Goal: Book appointment/travel/reservation

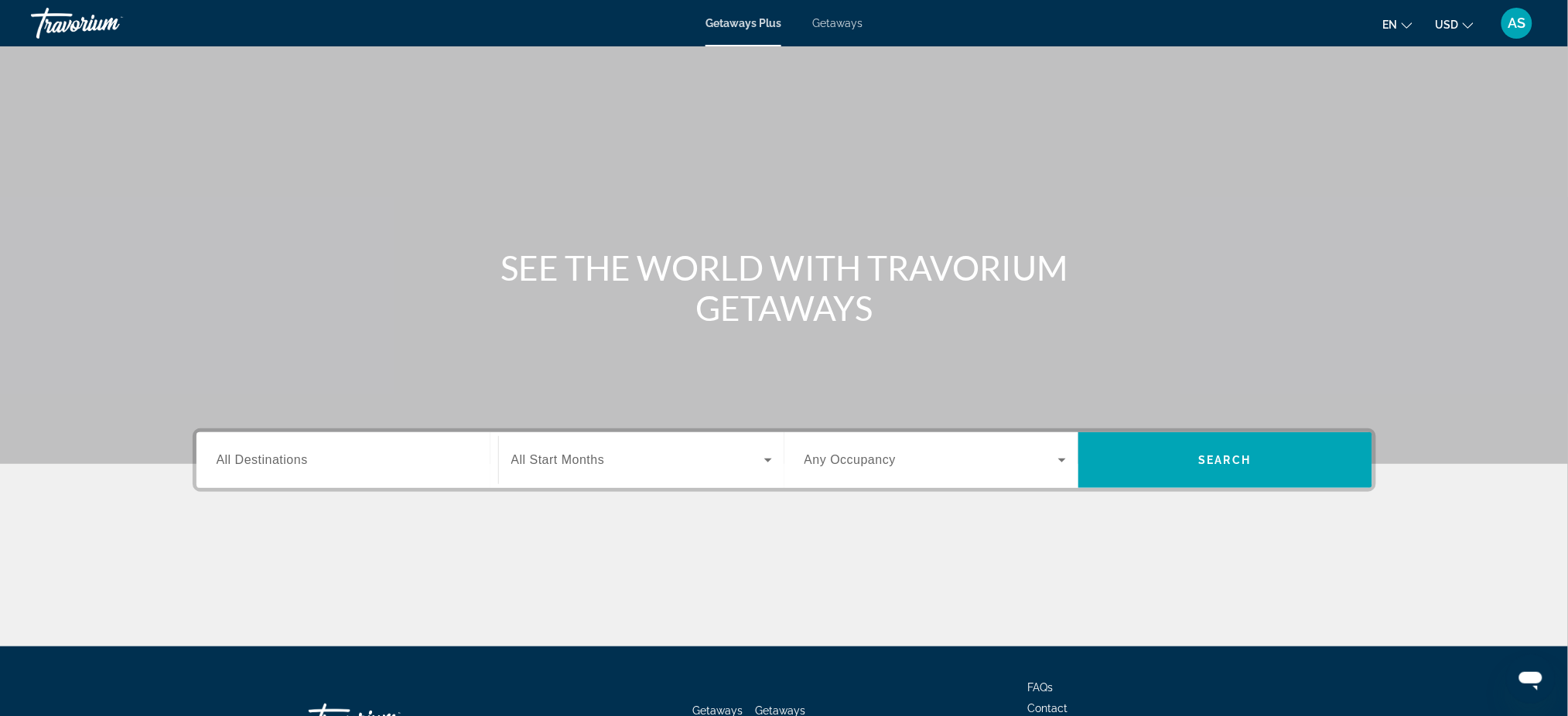
click at [860, 24] on span "Getaways" at bounding box center [837, 23] width 51 height 12
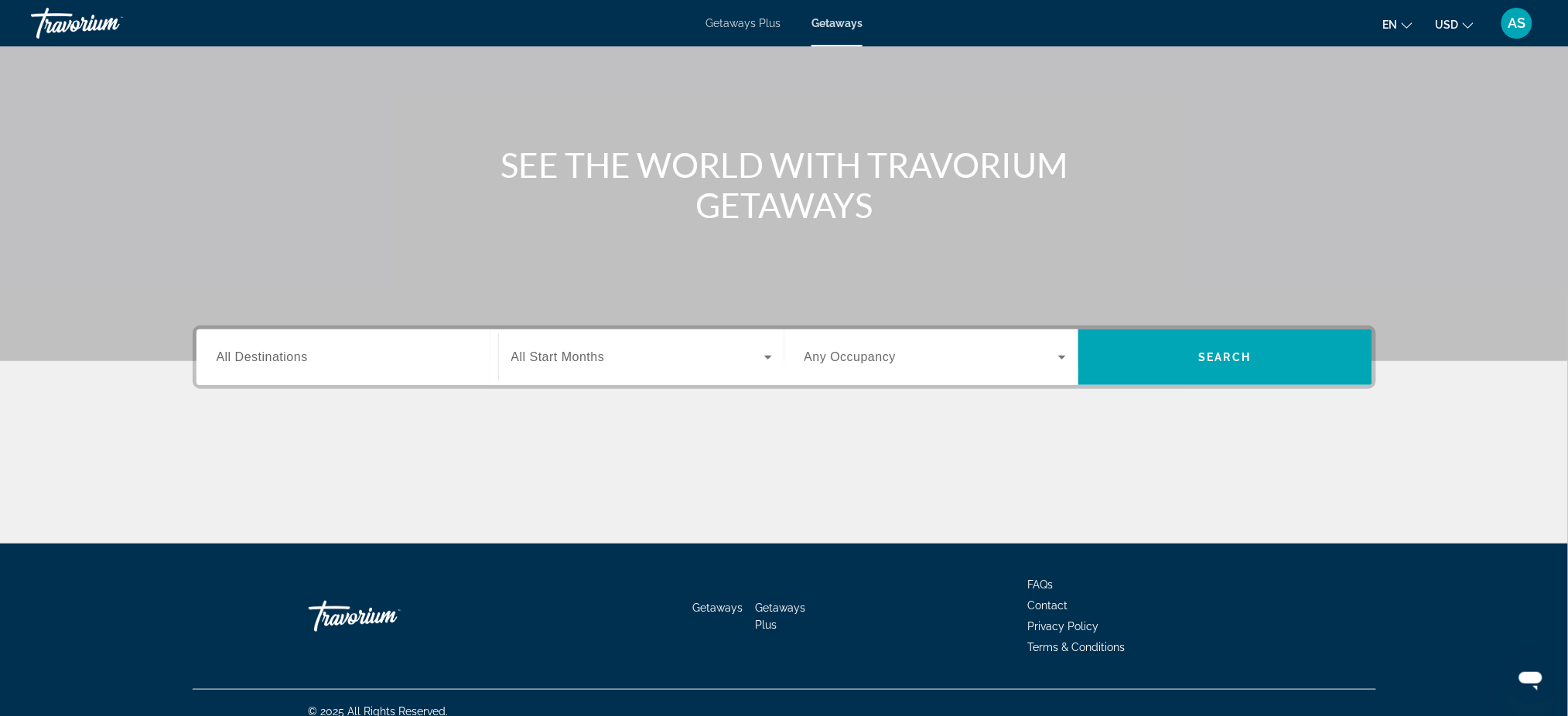
click at [290, 350] on span "All Destinations" at bounding box center [262, 357] width 91 height 13
click at [290, 349] on input "Destination All Destinations" at bounding box center [347, 358] width 261 height 19
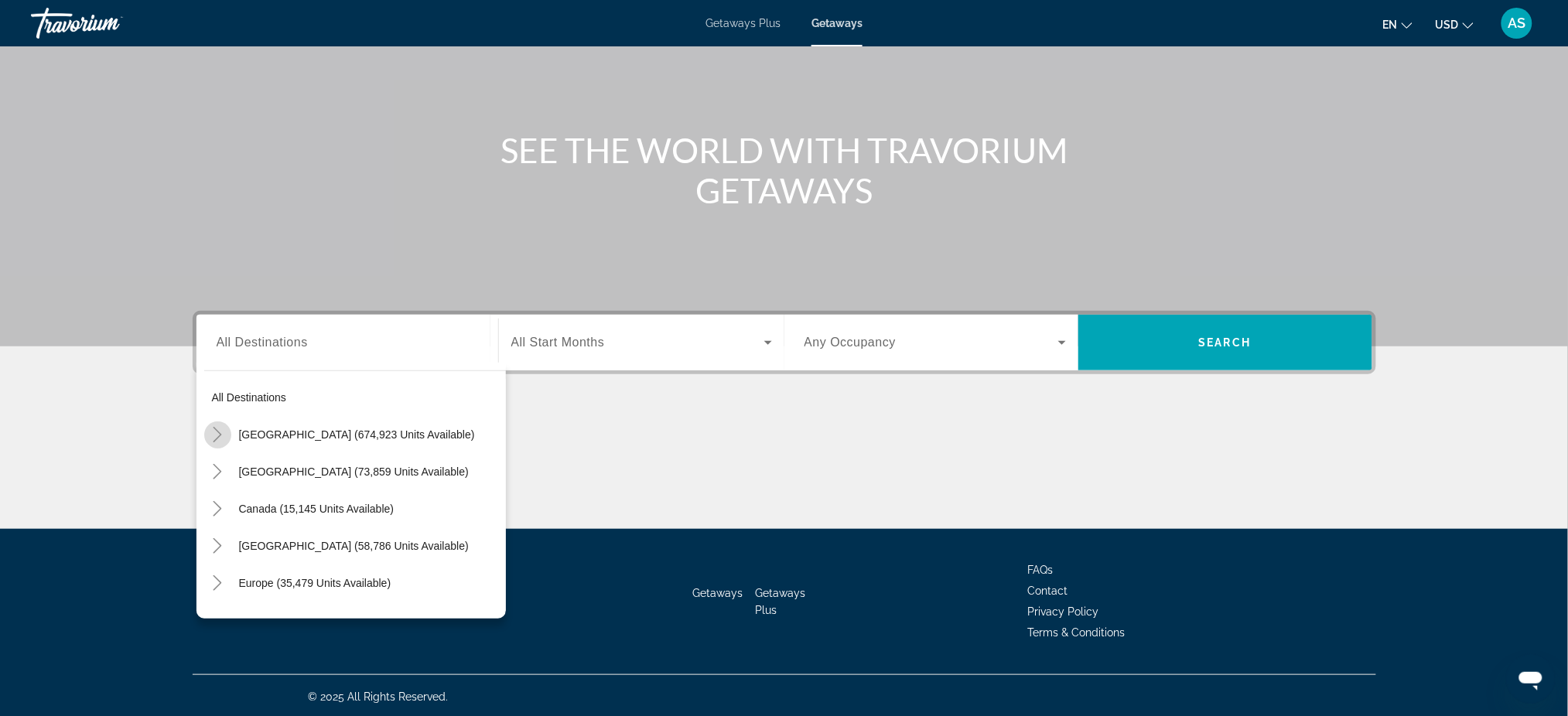
click at [215, 434] on icon "Toggle United States (674,923 units available)" at bounding box center [217, 434] width 16 height 16
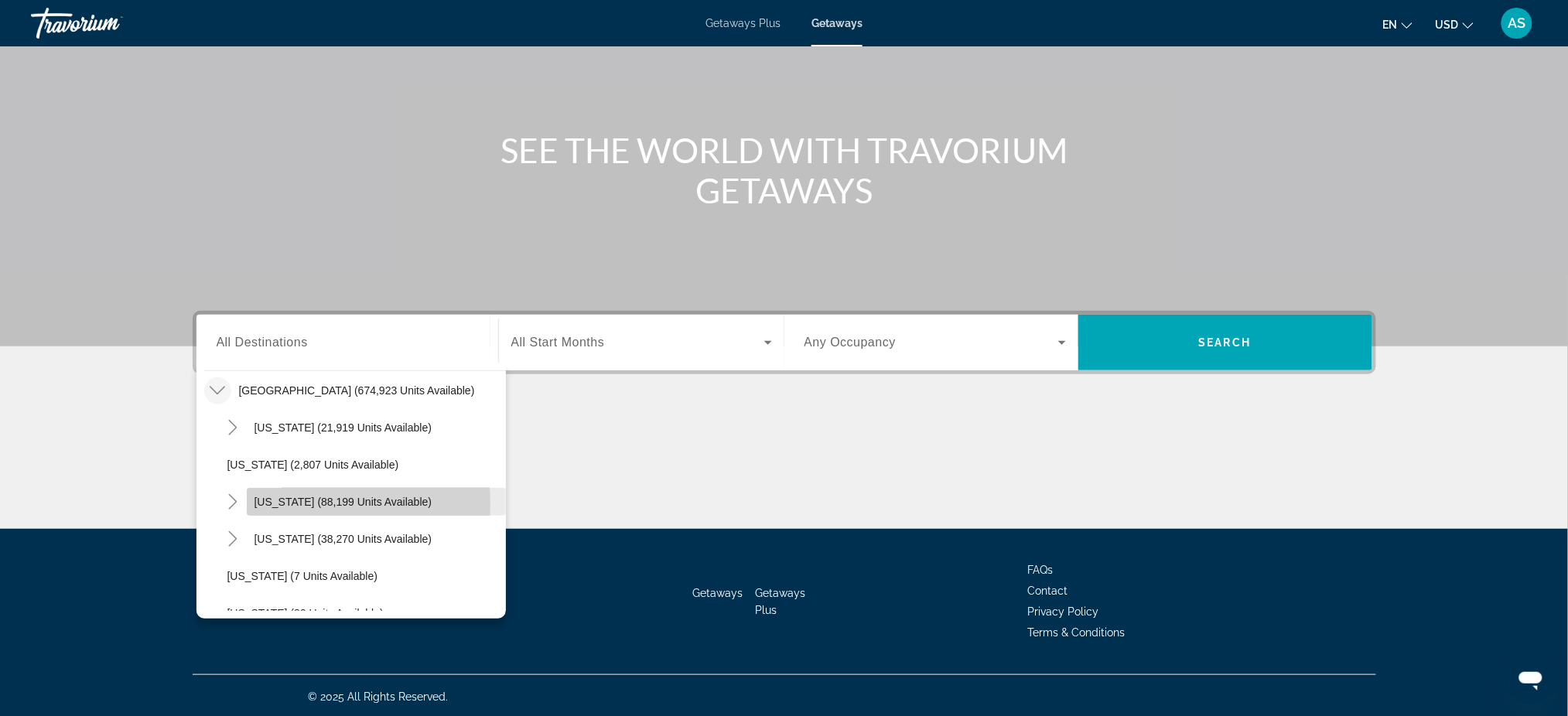
click at [287, 503] on span "[US_STATE] (88,199 units available)" at bounding box center [344, 501] width 178 height 12
type input "**********"
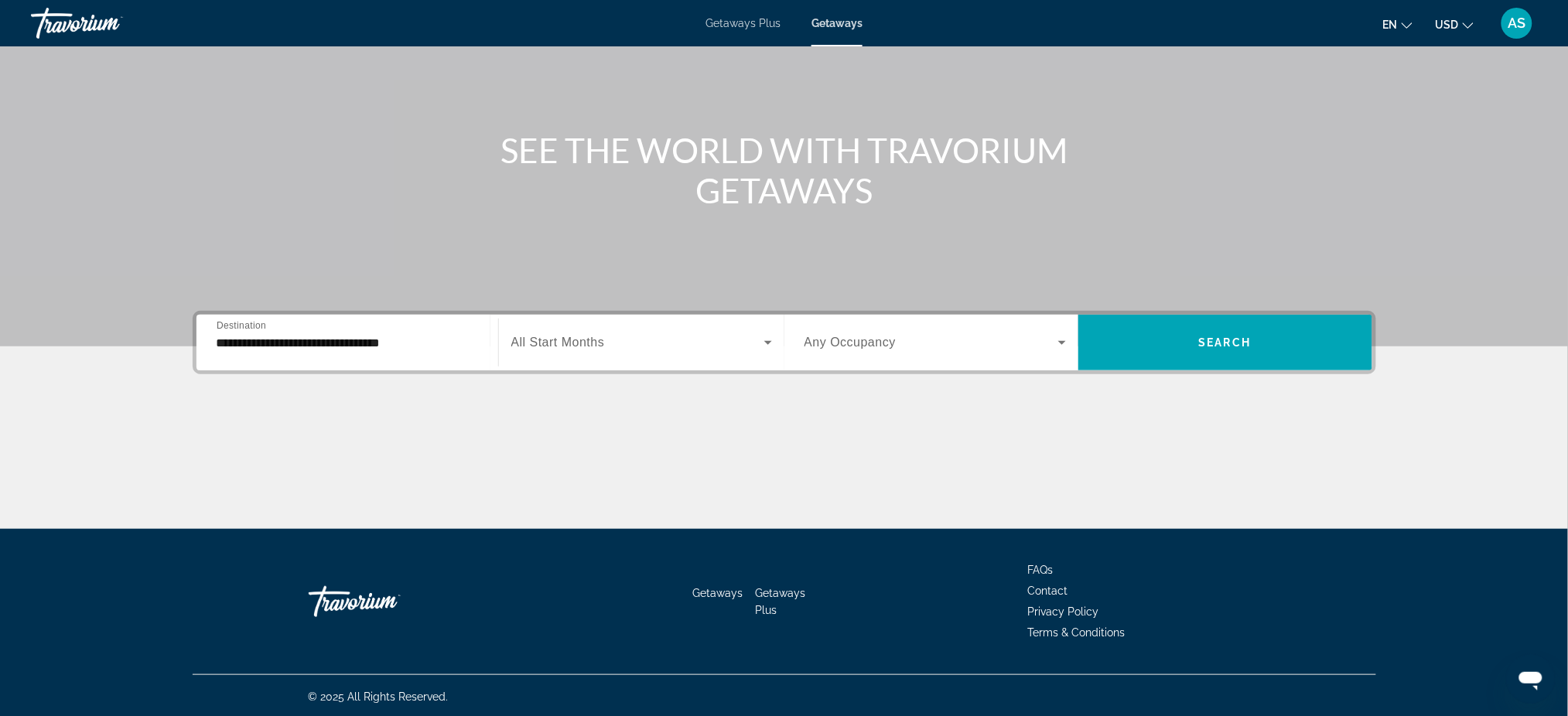
click at [542, 343] on span "All Start Months" at bounding box center [557, 342] width 94 height 13
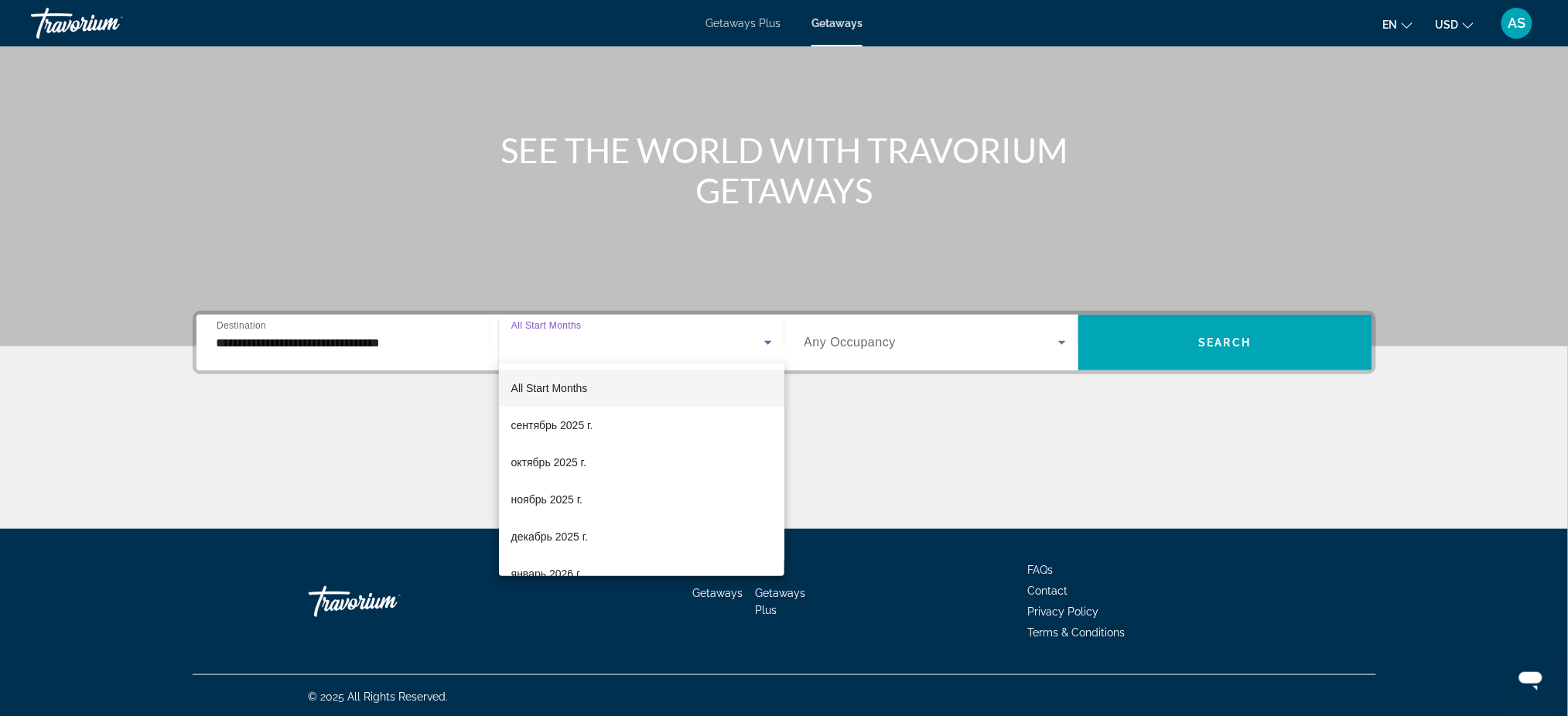
click at [375, 349] on div at bounding box center [784, 358] width 1568 height 716
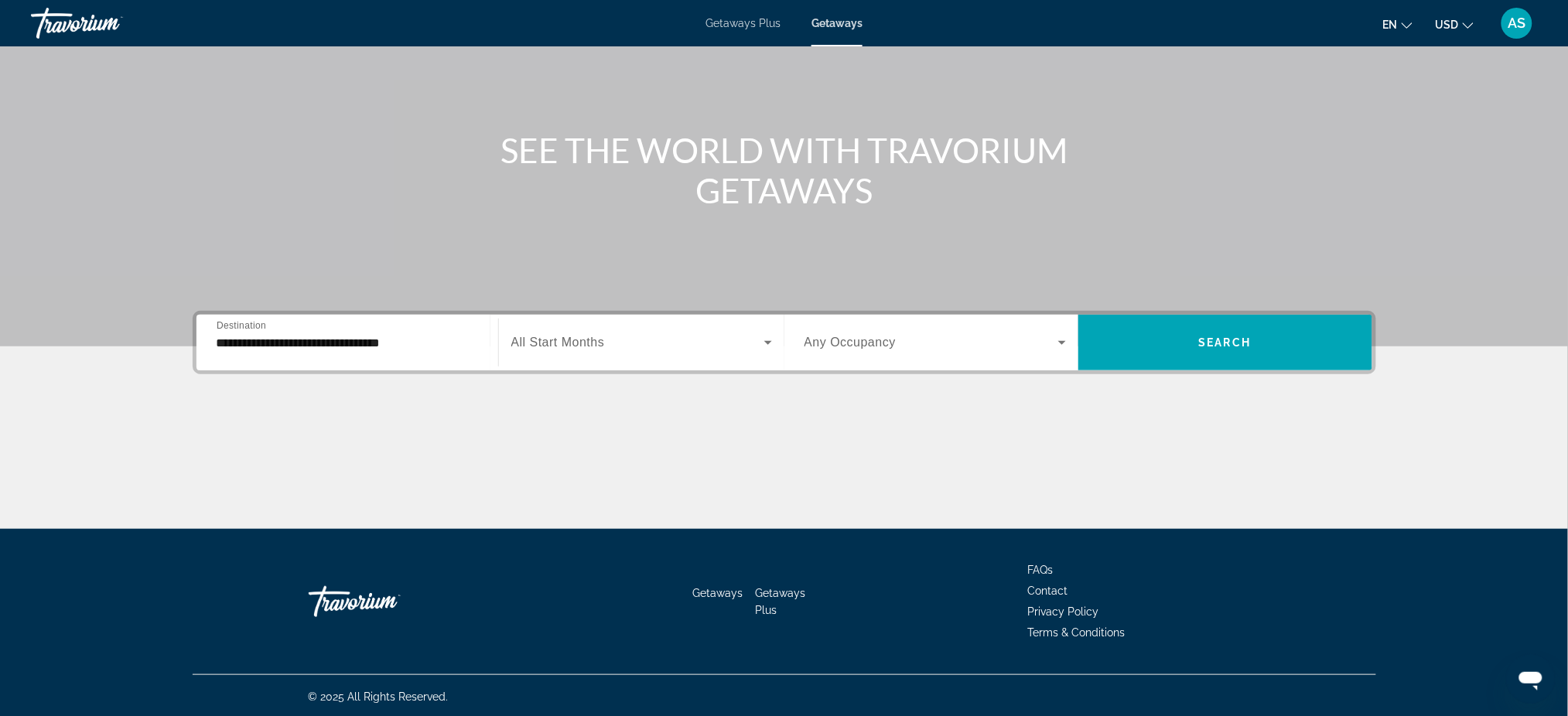
click at [578, 341] on span "All Start Months" at bounding box center [557, 342] width 94 height 13
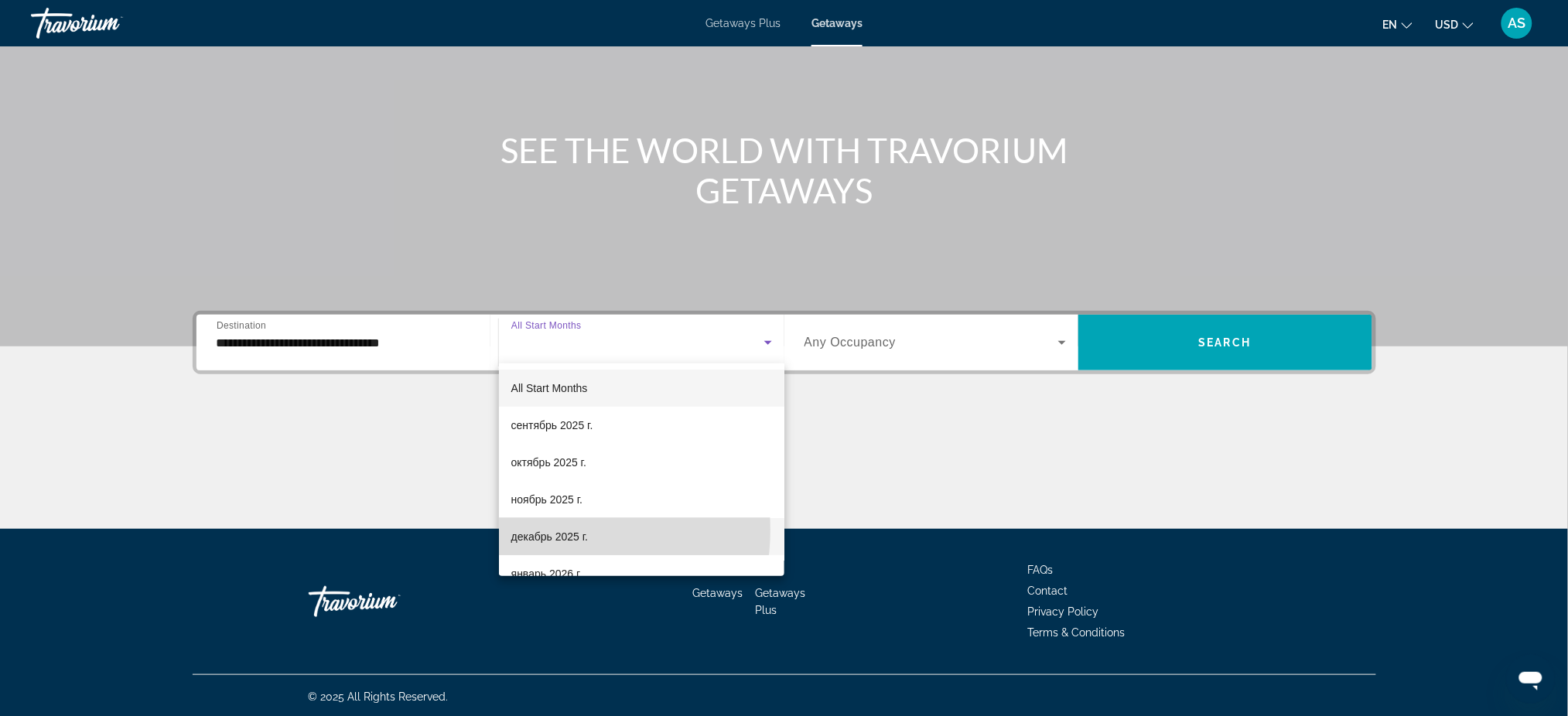
click at [554, 531] on span "декабрь 2025 г." at bounding box center [549, 536] width 77 height 19
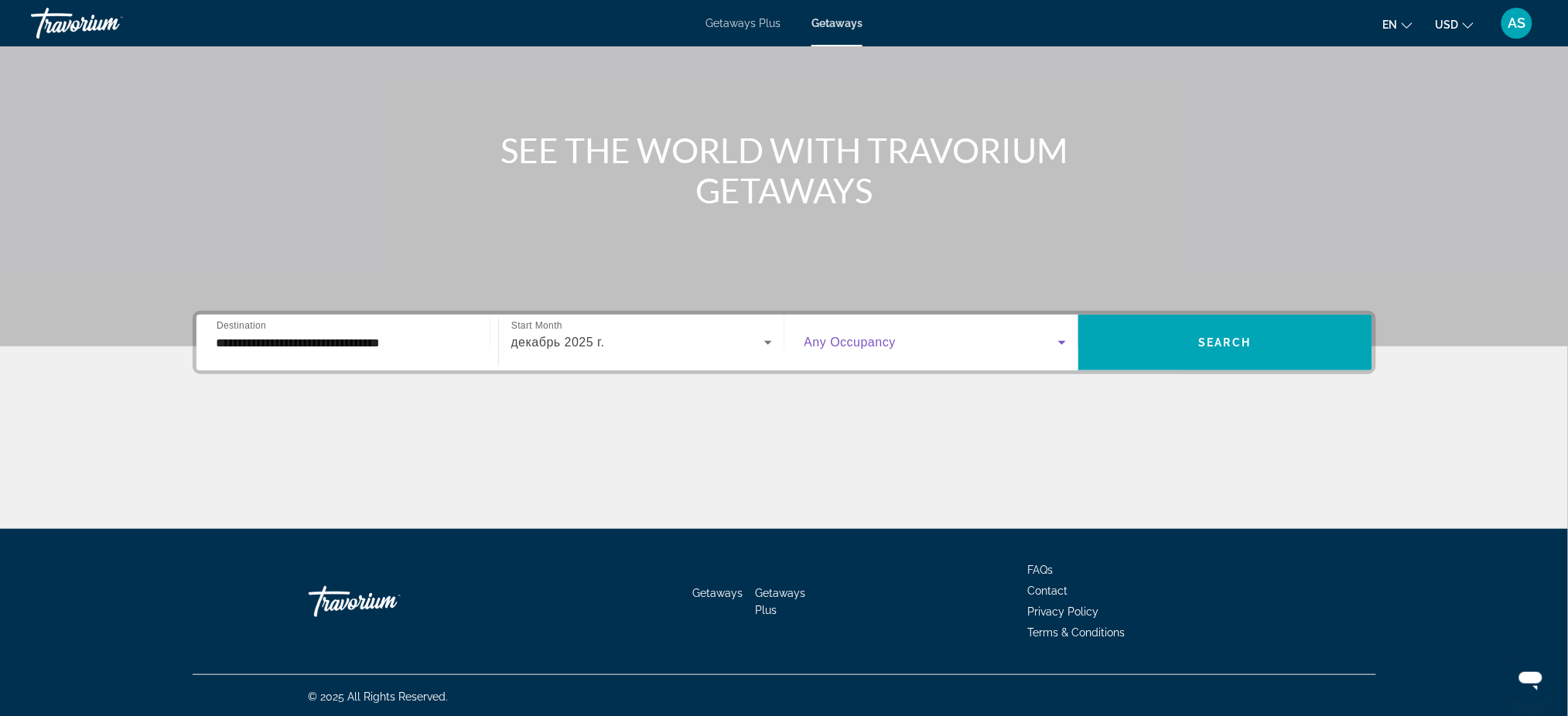
click at [897, 343] on span "Search widget" at bounding box center [931, 342] width 254 height 19
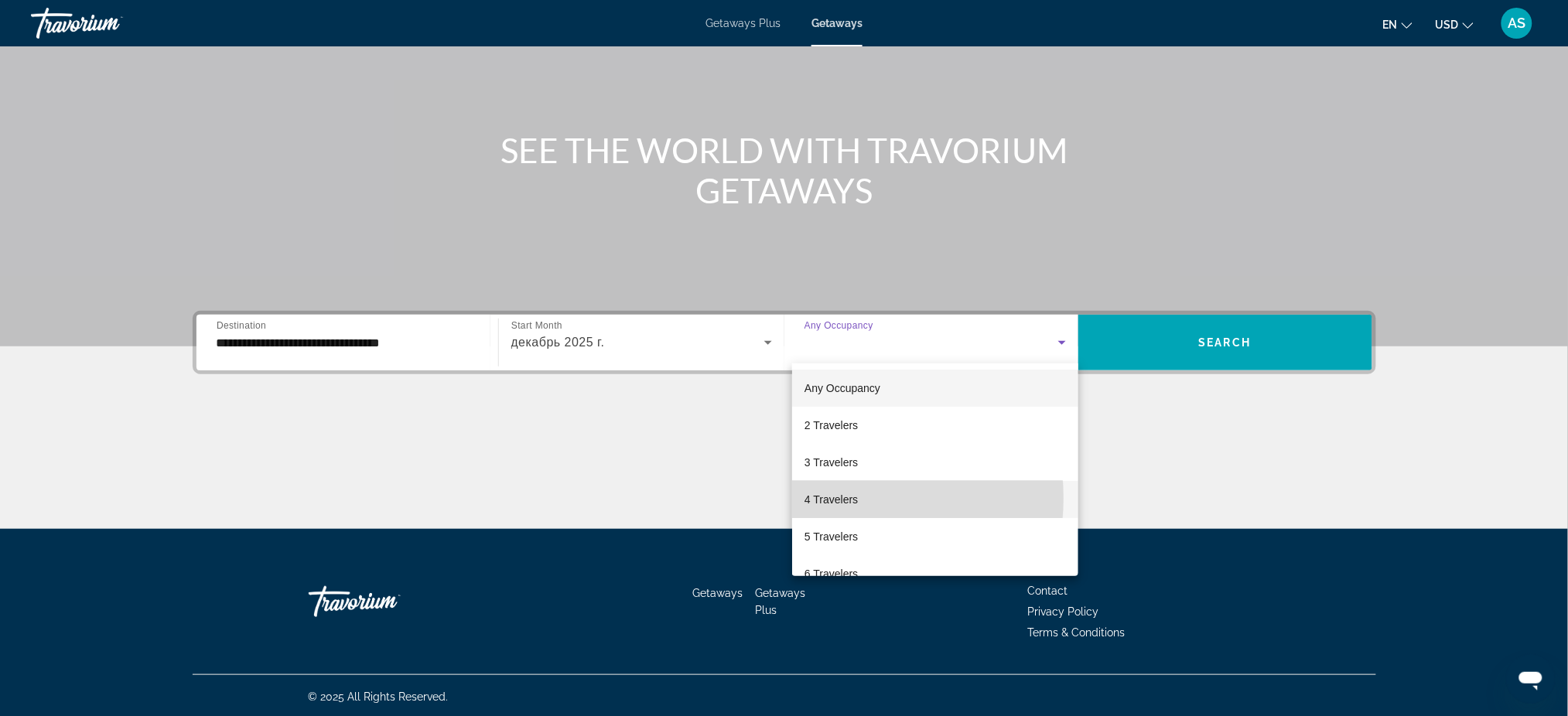
click at [835, 498] on span "4 Travelers" at bounding box center [830, 500] width 53 height 19
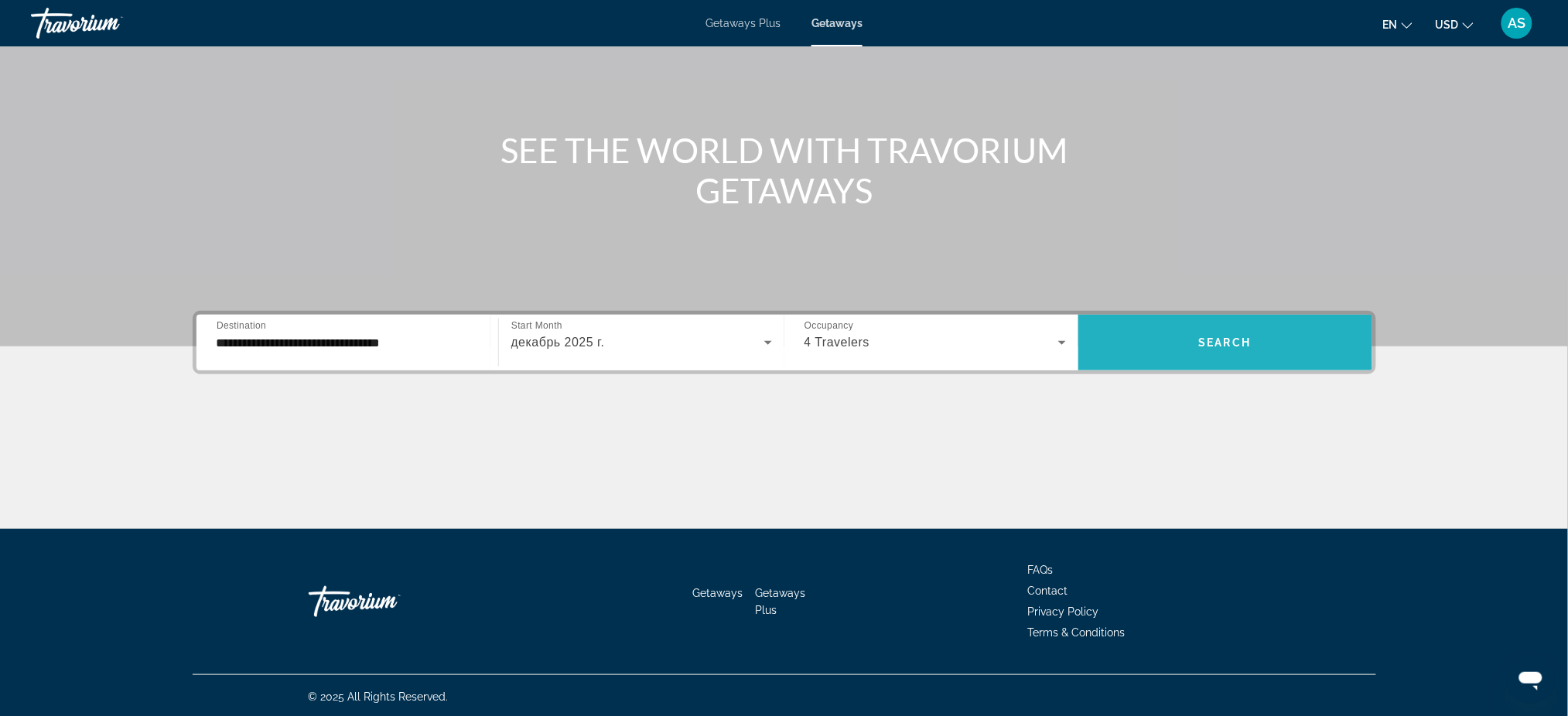
click at [1222, 345] on span "Search" at bounding box center [1225, 342] width 52 height 12
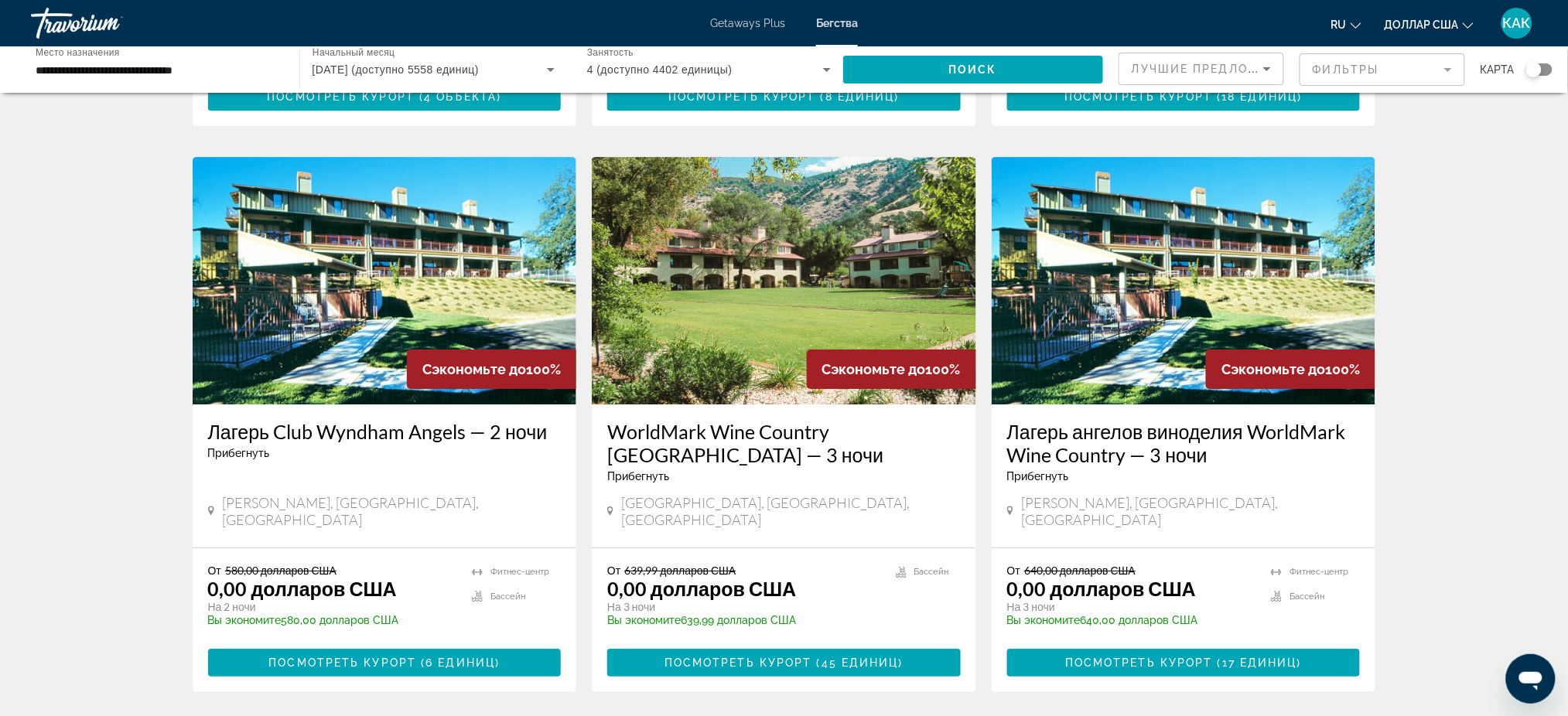
scroll to position [1753, 0]
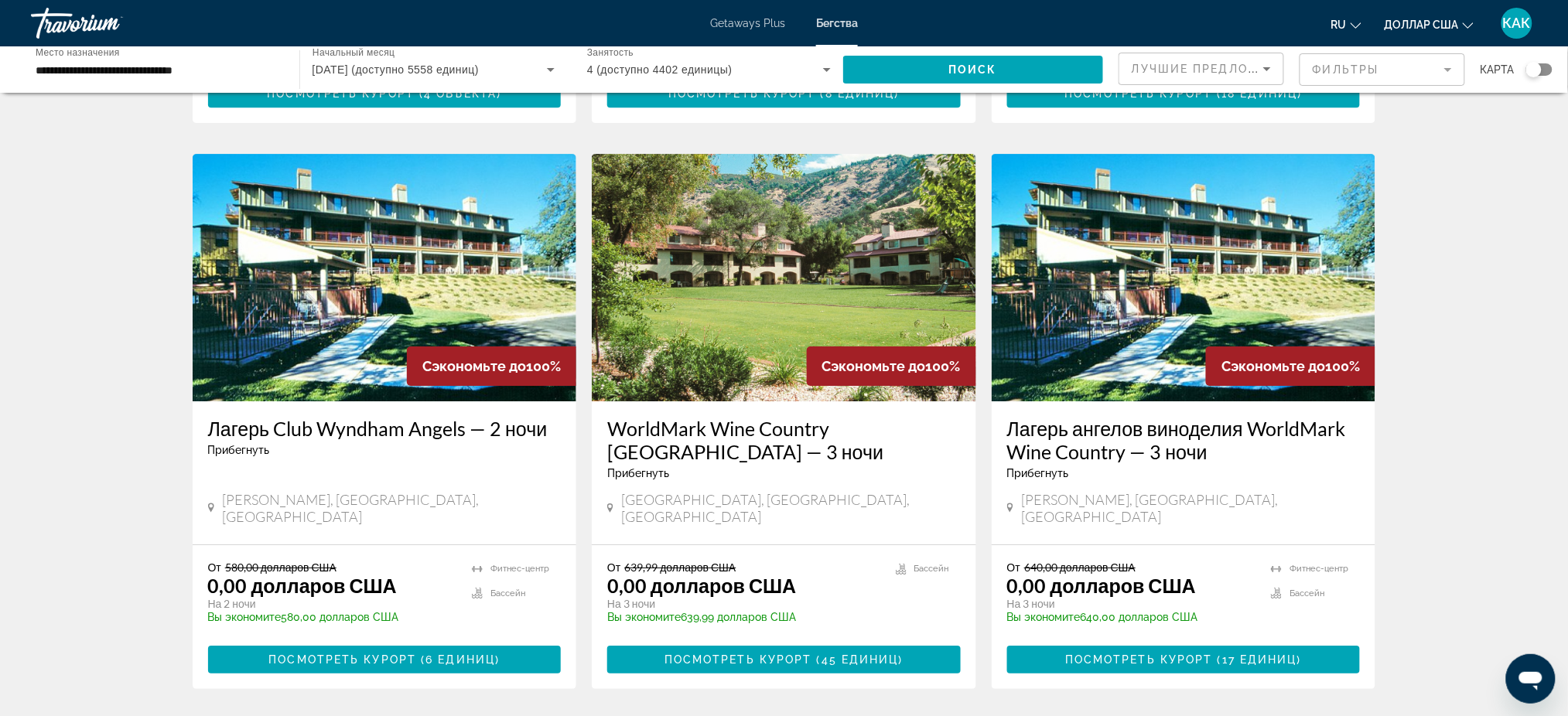
click at [294, 611] on font "580,00 долларов США" at bounding box center [340, 617] width 118 height 12
click at [369, 417] on font "Лагерь Club Wyndham Angels — 2 ночи" at bounding box center [378, 429] width 340 height 23
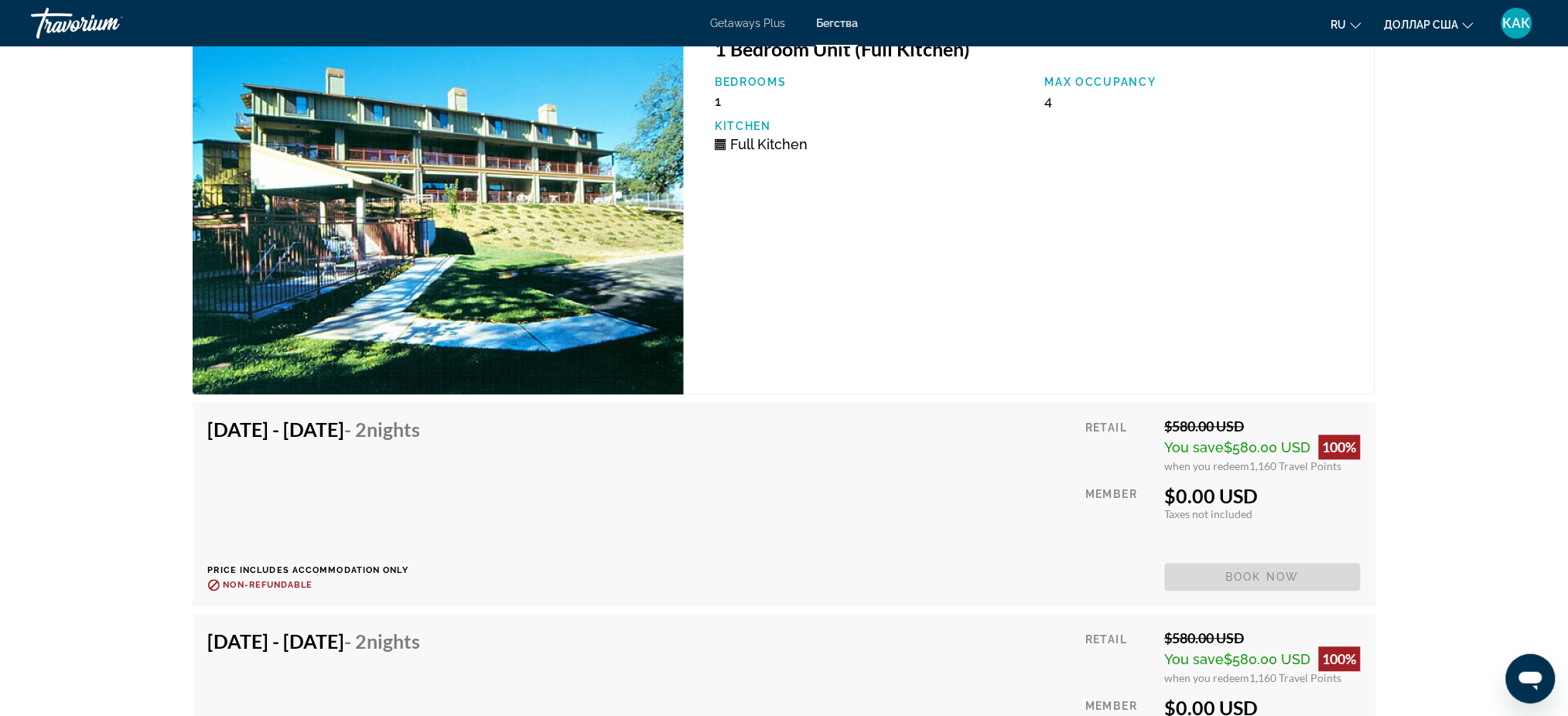
scroll to position [3094, 0]
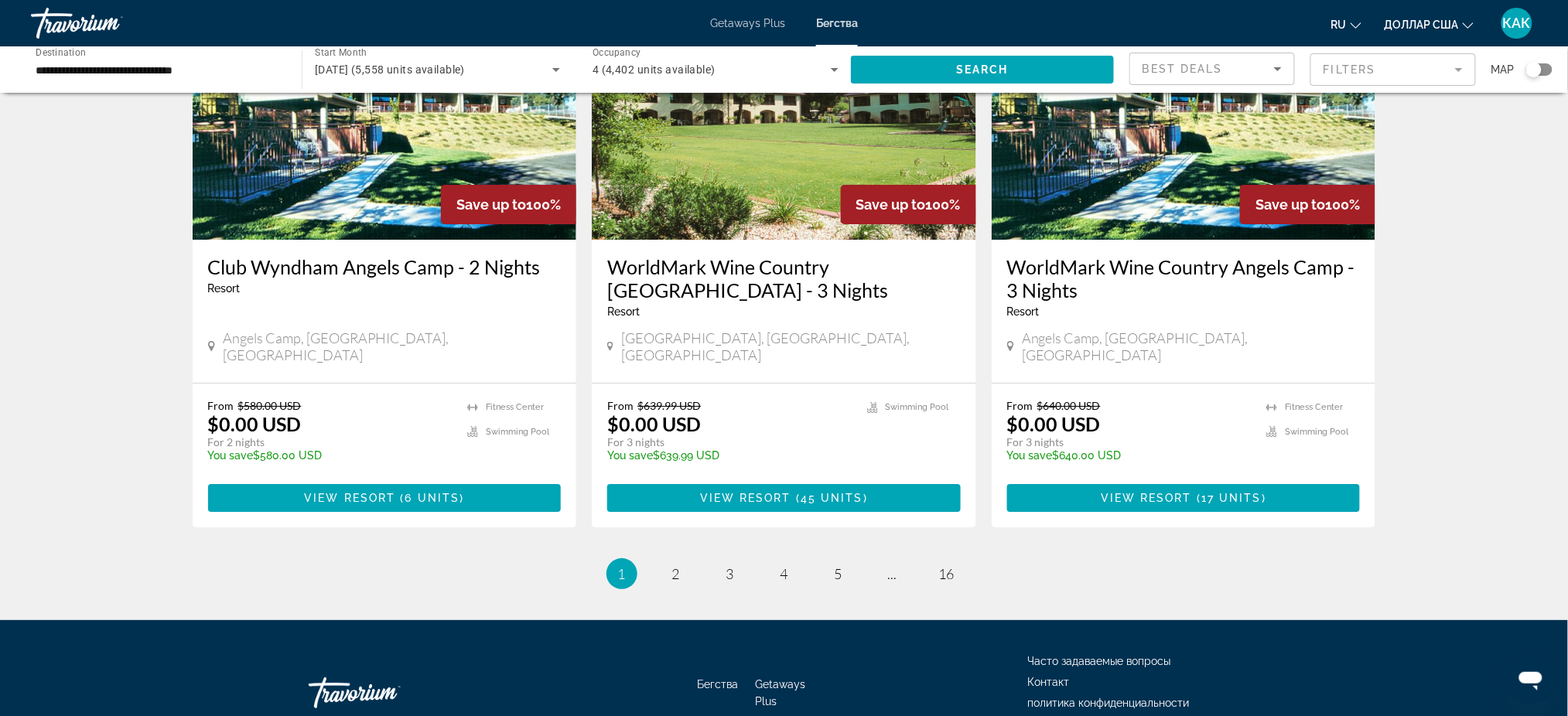
scroll to position [1880, 0]
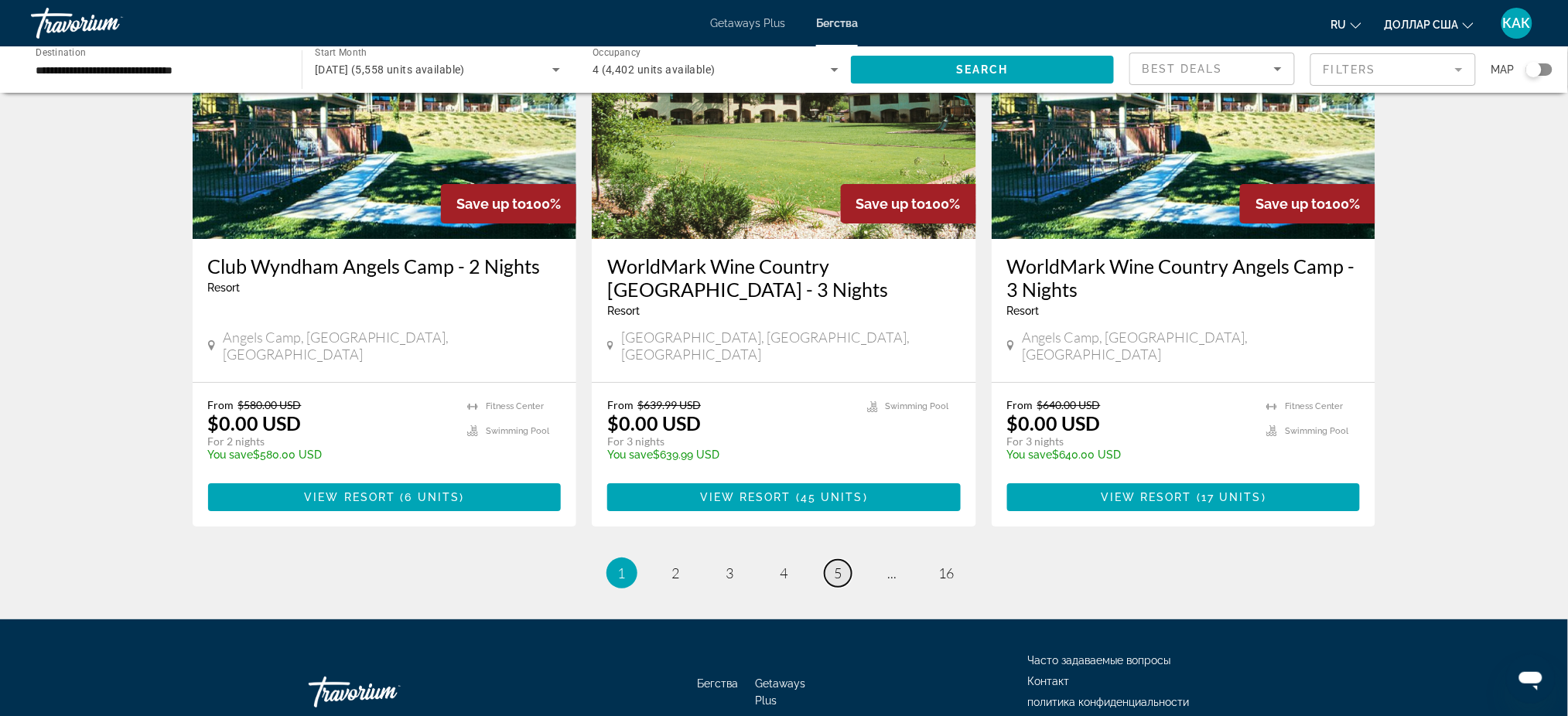
click at [842, 565] on span "5" at bounding box center [837, 573] width 7 height 17
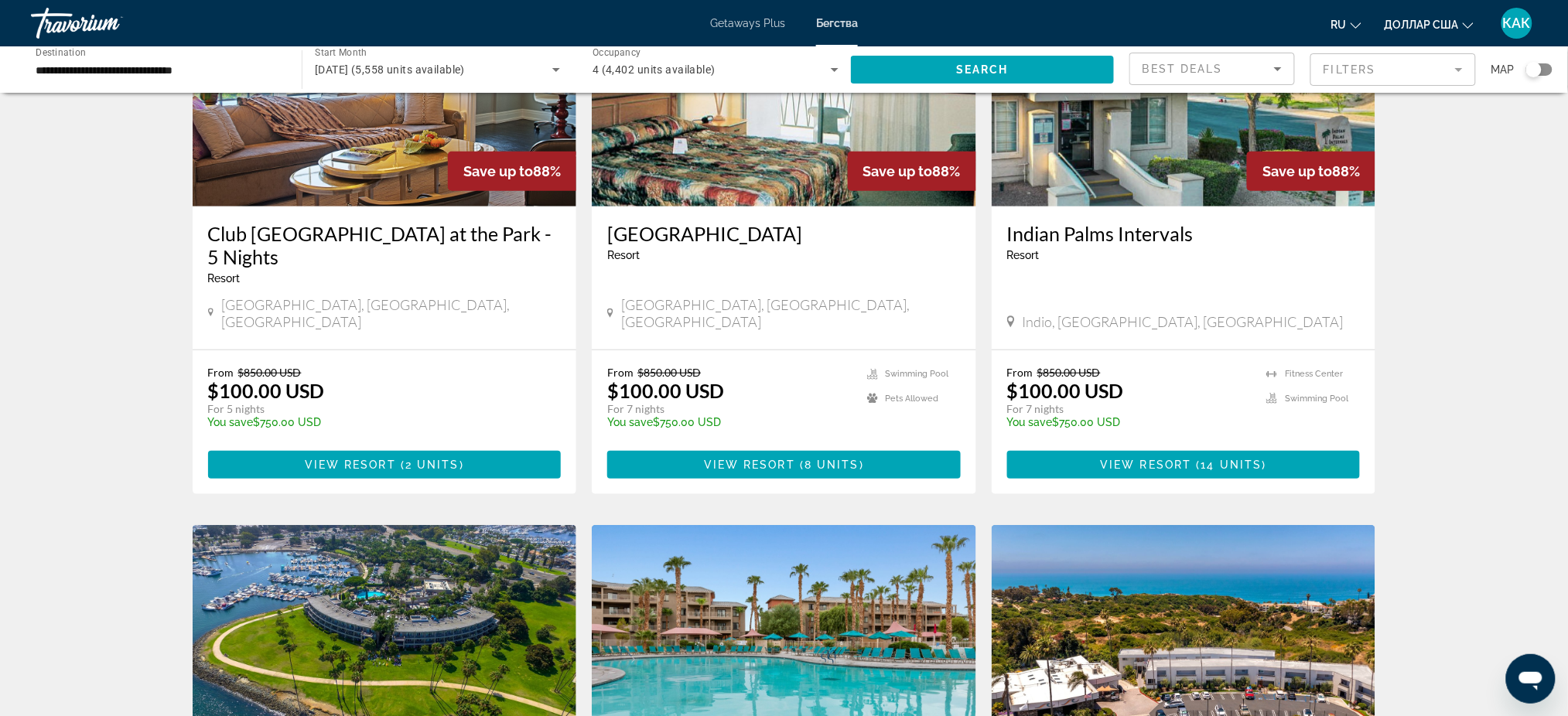
scroll to position [206, 0]
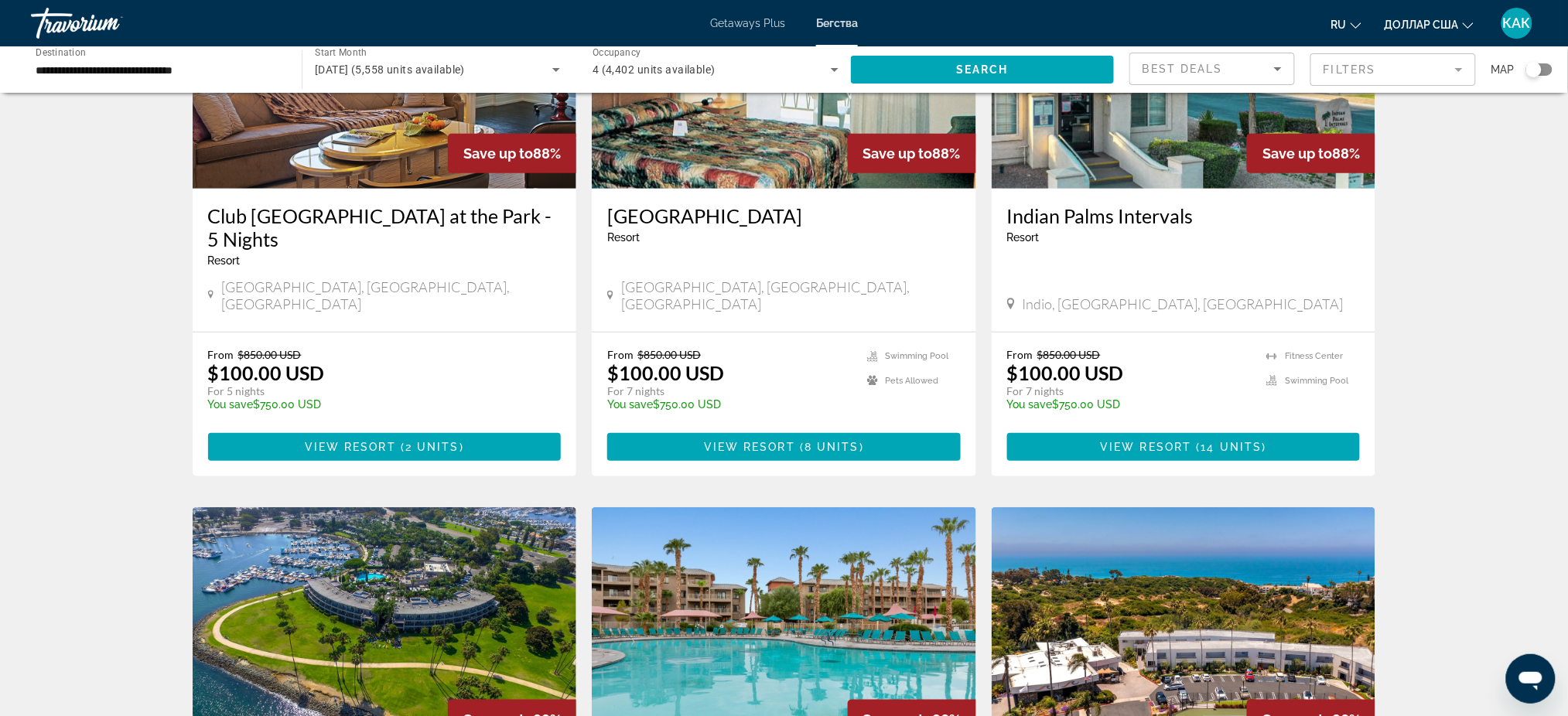
click at [757, 218] on h3 "[GEOGRAPHIC_DATA]" at bounding box center [784, 216] width 353 height 23
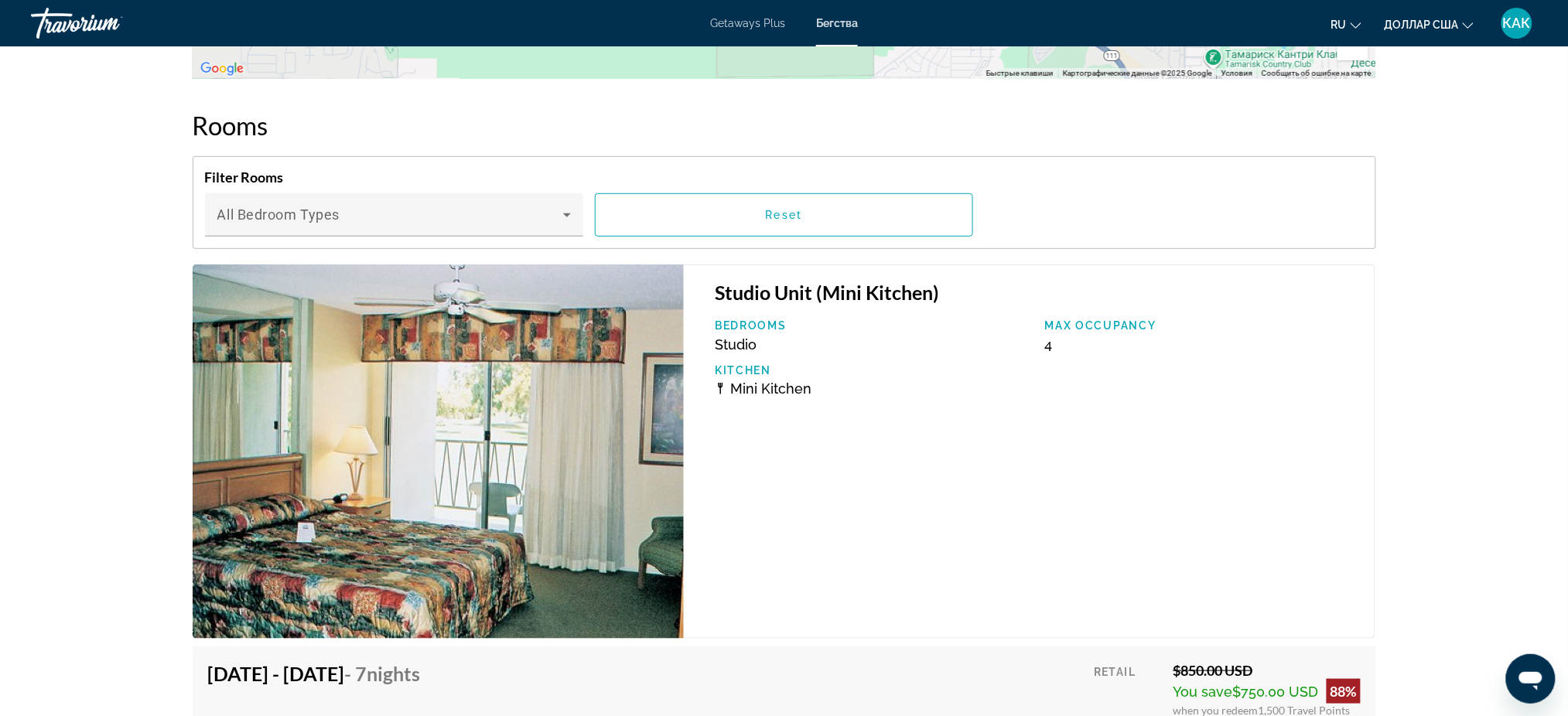
scroll to position [2269, 0]
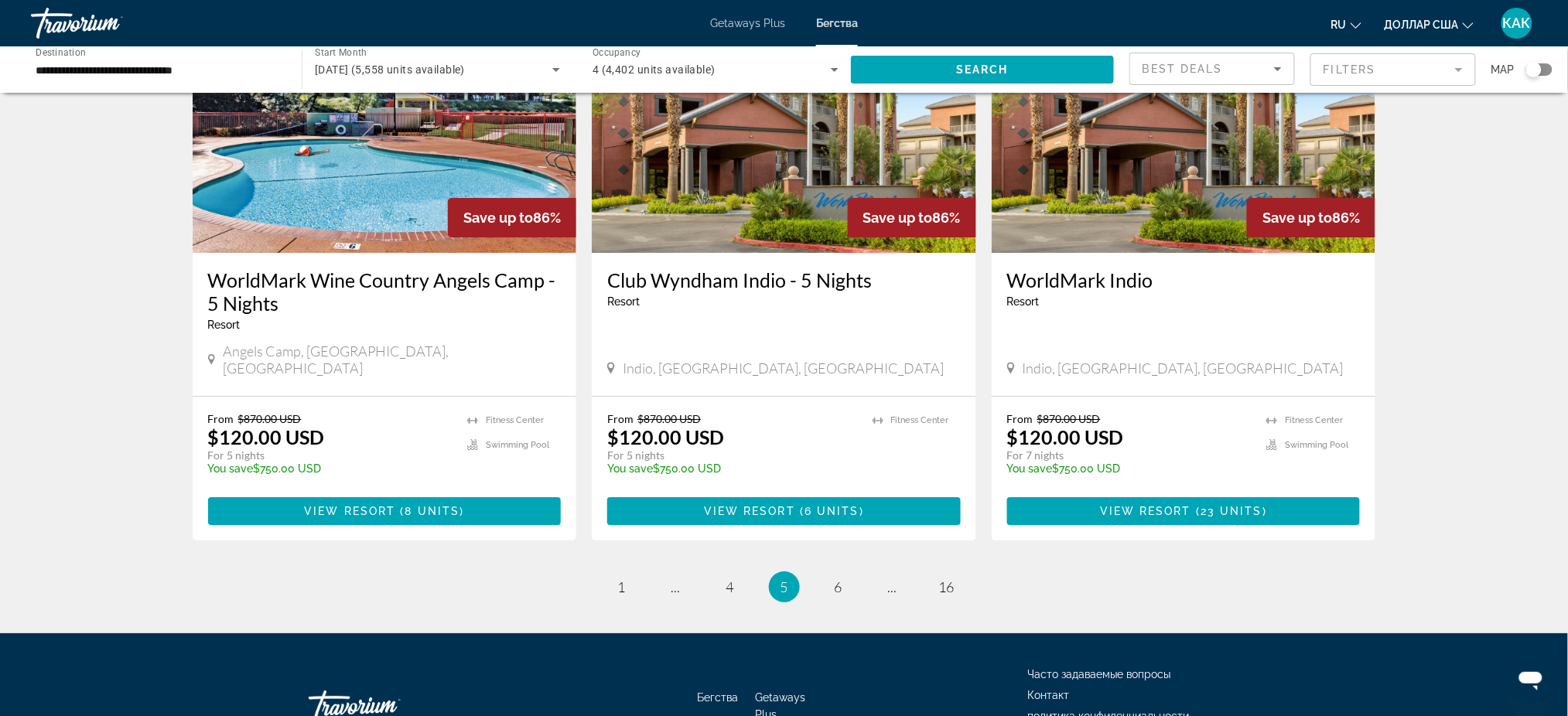
scroll to position [1855, 0]
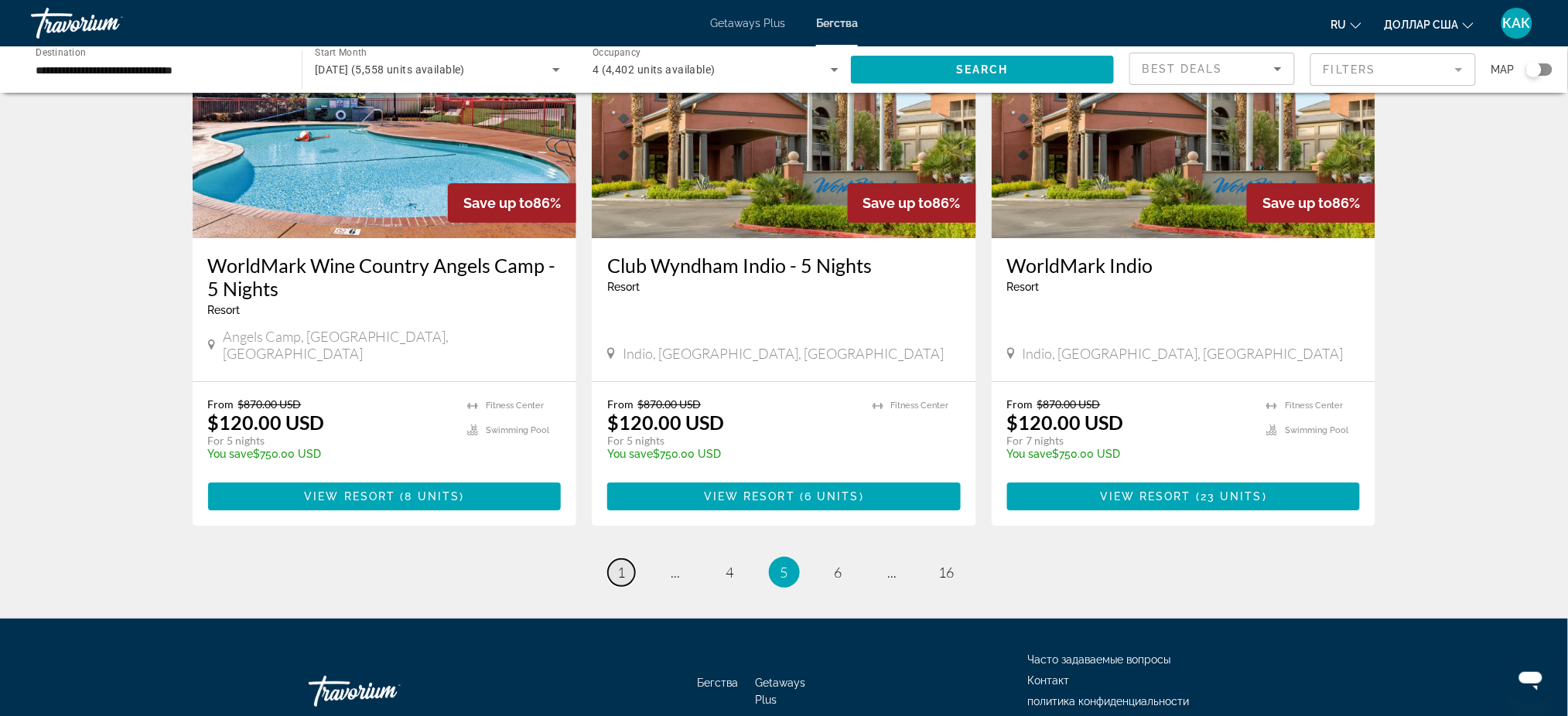
click at [626, 559] on link "page 1" at bounding box center [621, 572] width 27 height 27
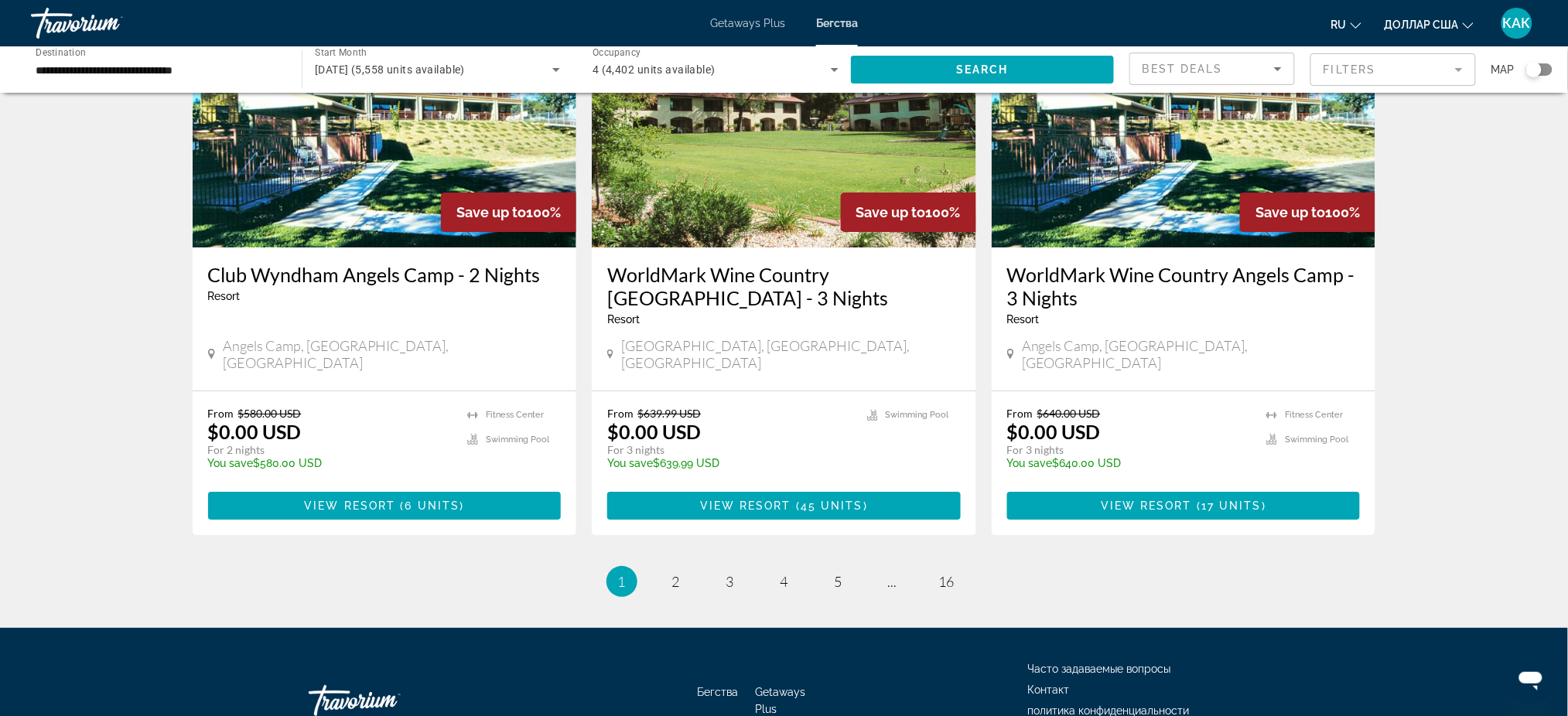
scroll to position [1880, 0]
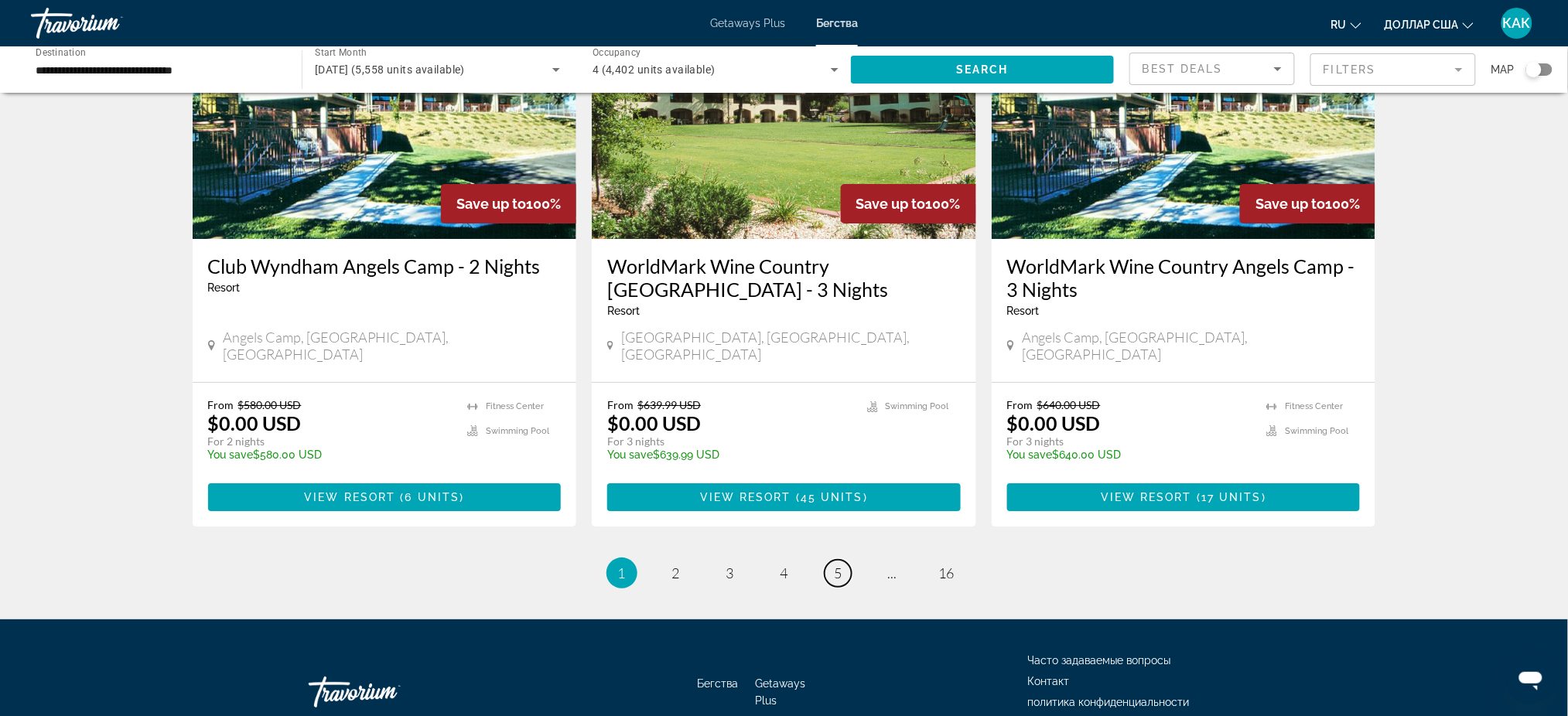
click at [843, 560] on link "page 5" at bounding box center [837, 573] width 27 height 27
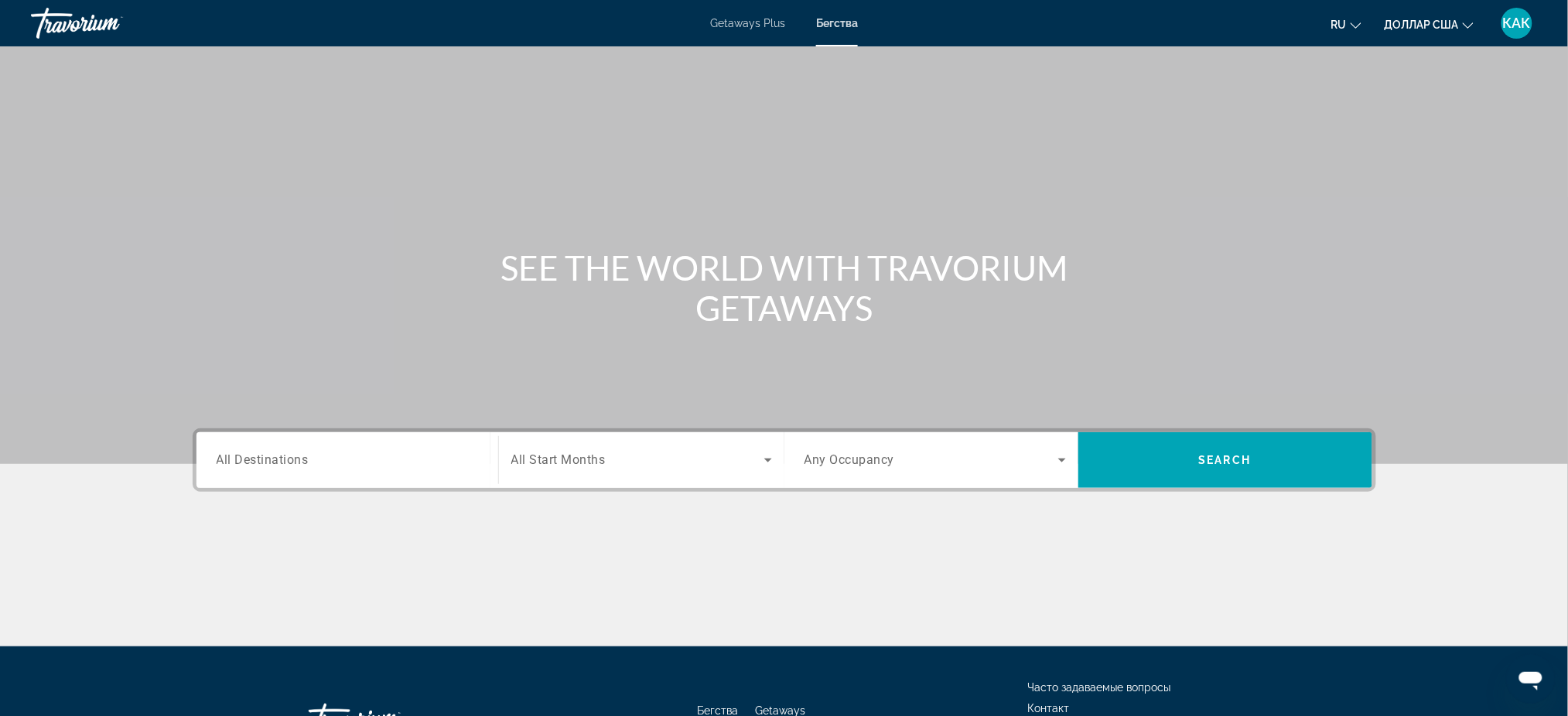
click at [319, 474] on div "Search widget" at bounding box center [347, 460] width 261 height 44
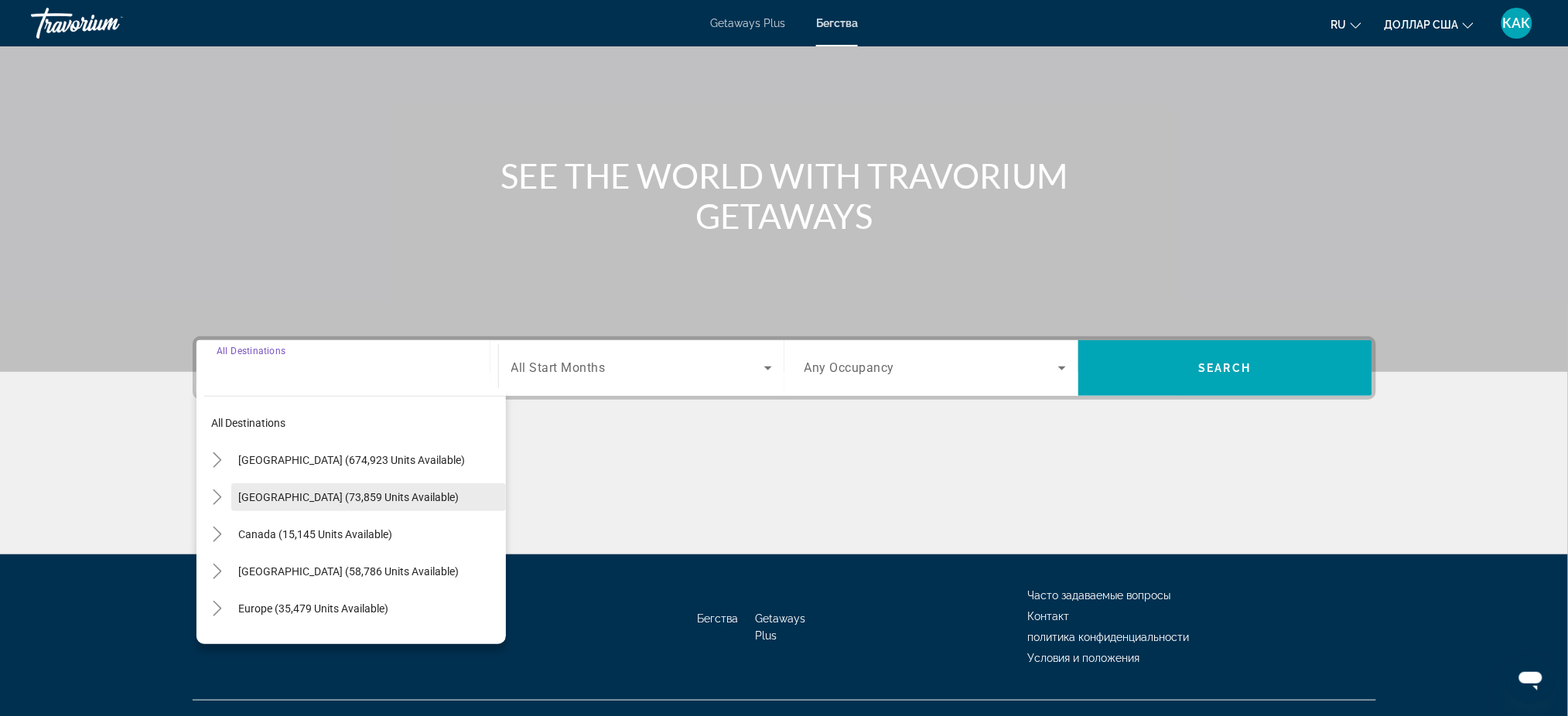
scroll to position [118, 0]
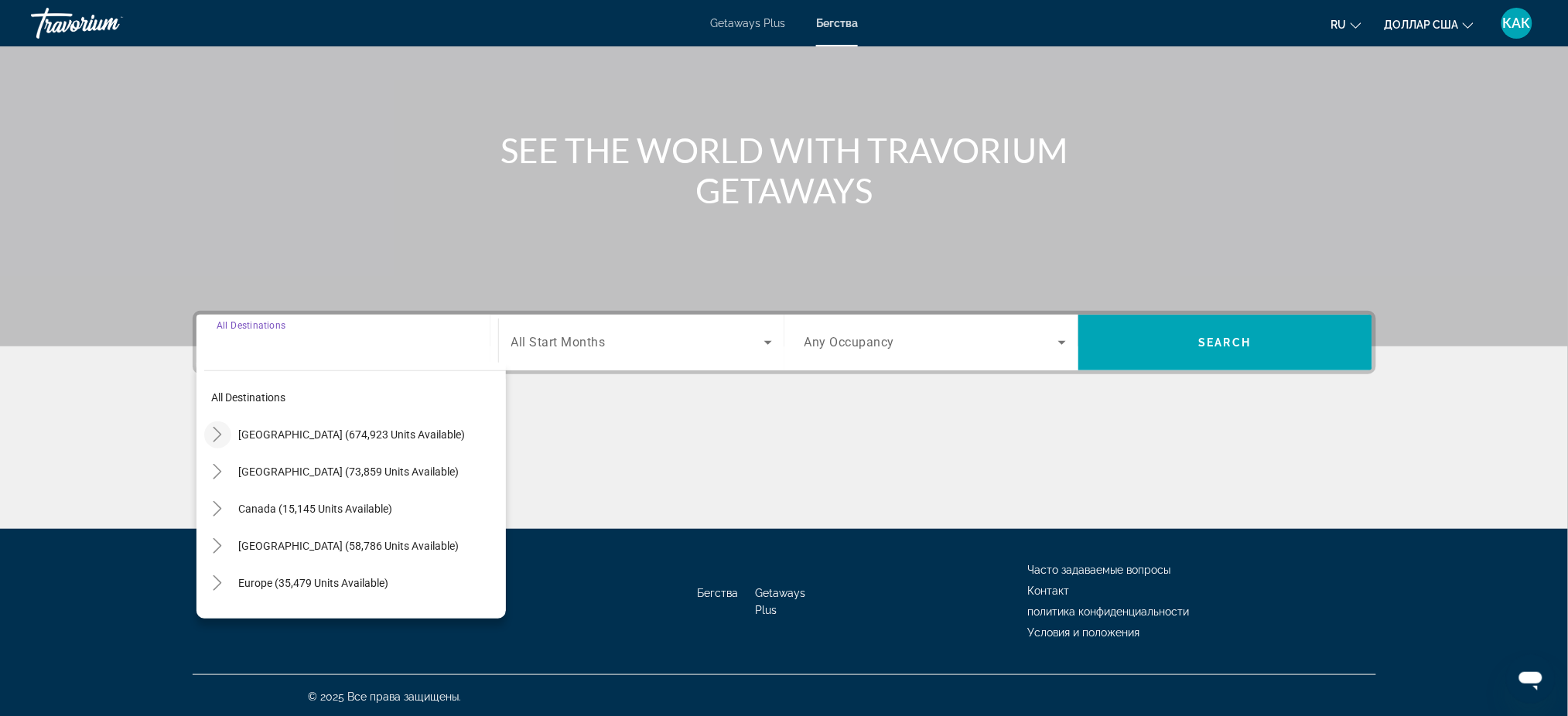
click at [220, 432] on icon "Toggle United States (674,923 units available)" at bounding box center [217, 434] width 16 height 16
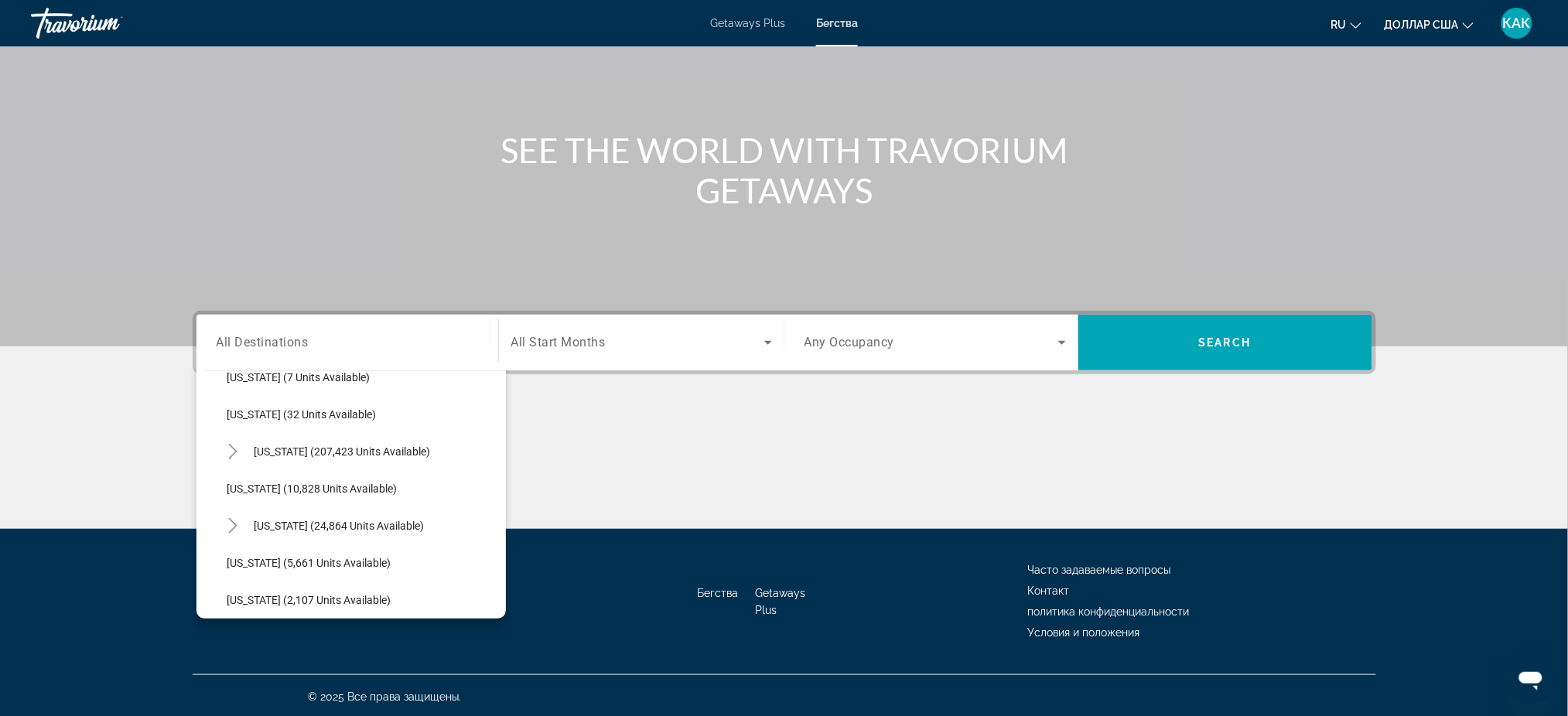
scroll to position [251, 0]
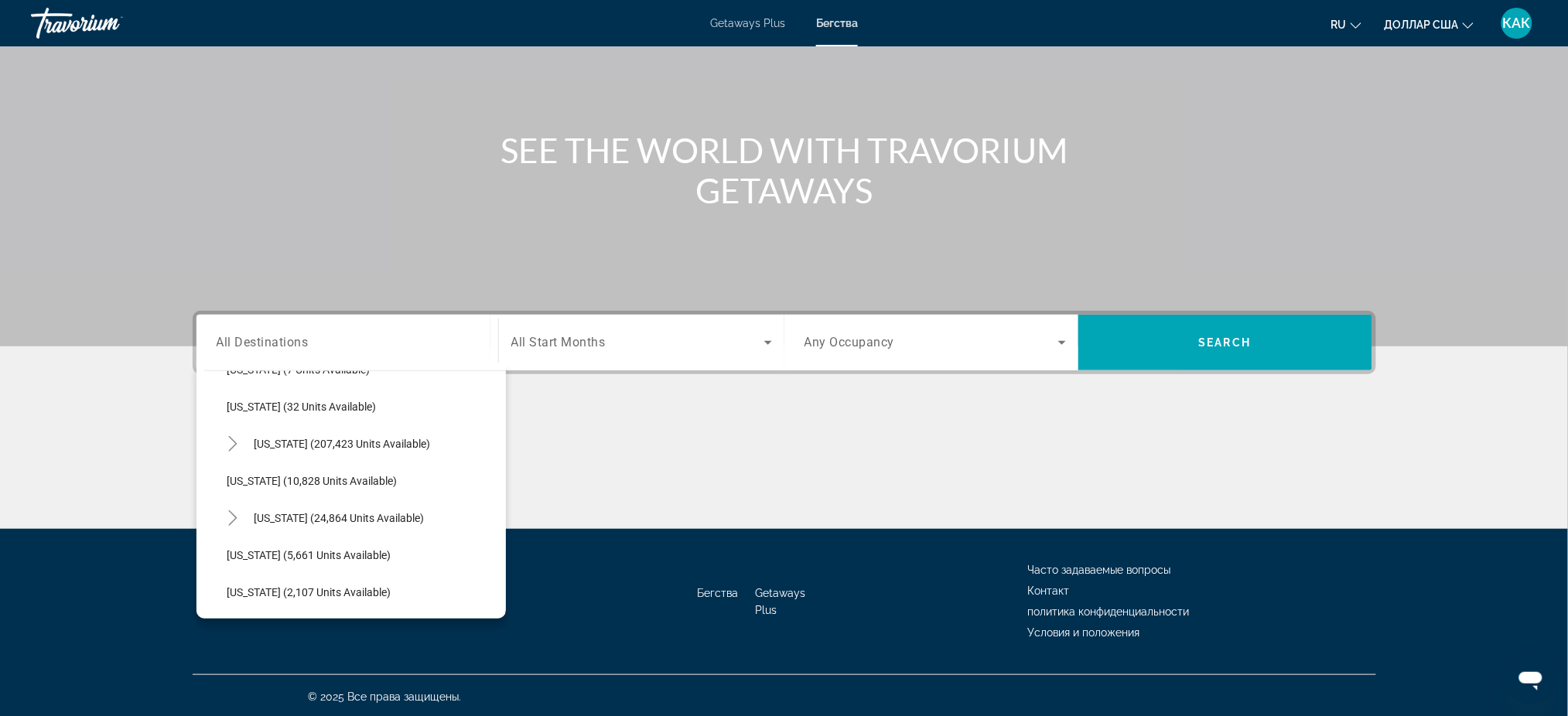
click at [308, 512] on span "[US_STATE] (24,864 units available)" at bounding box center [340, 518] width 170 height 12
type input "**********"
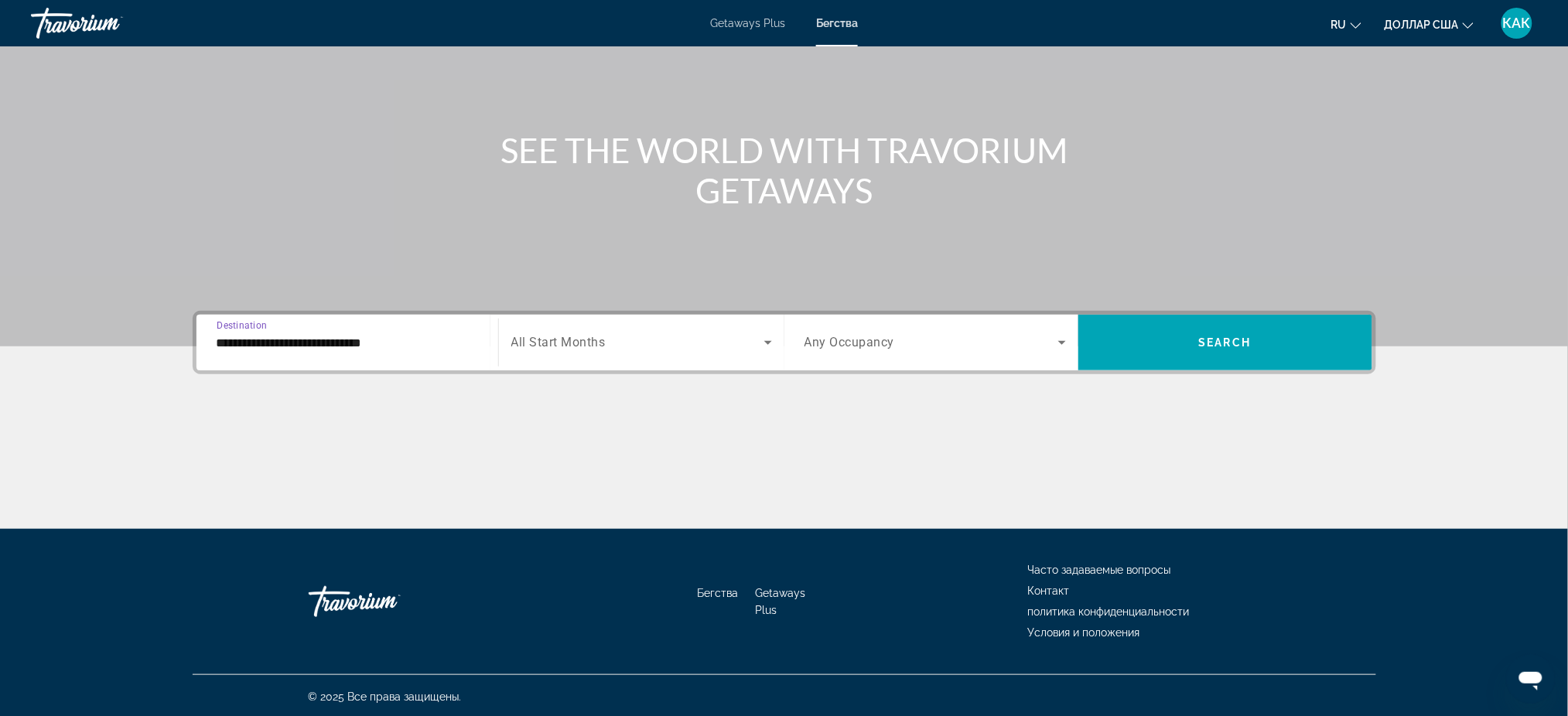
click at [566, 339] on span "All Start Months" at bounding box center [558, 343] width 95 height 15
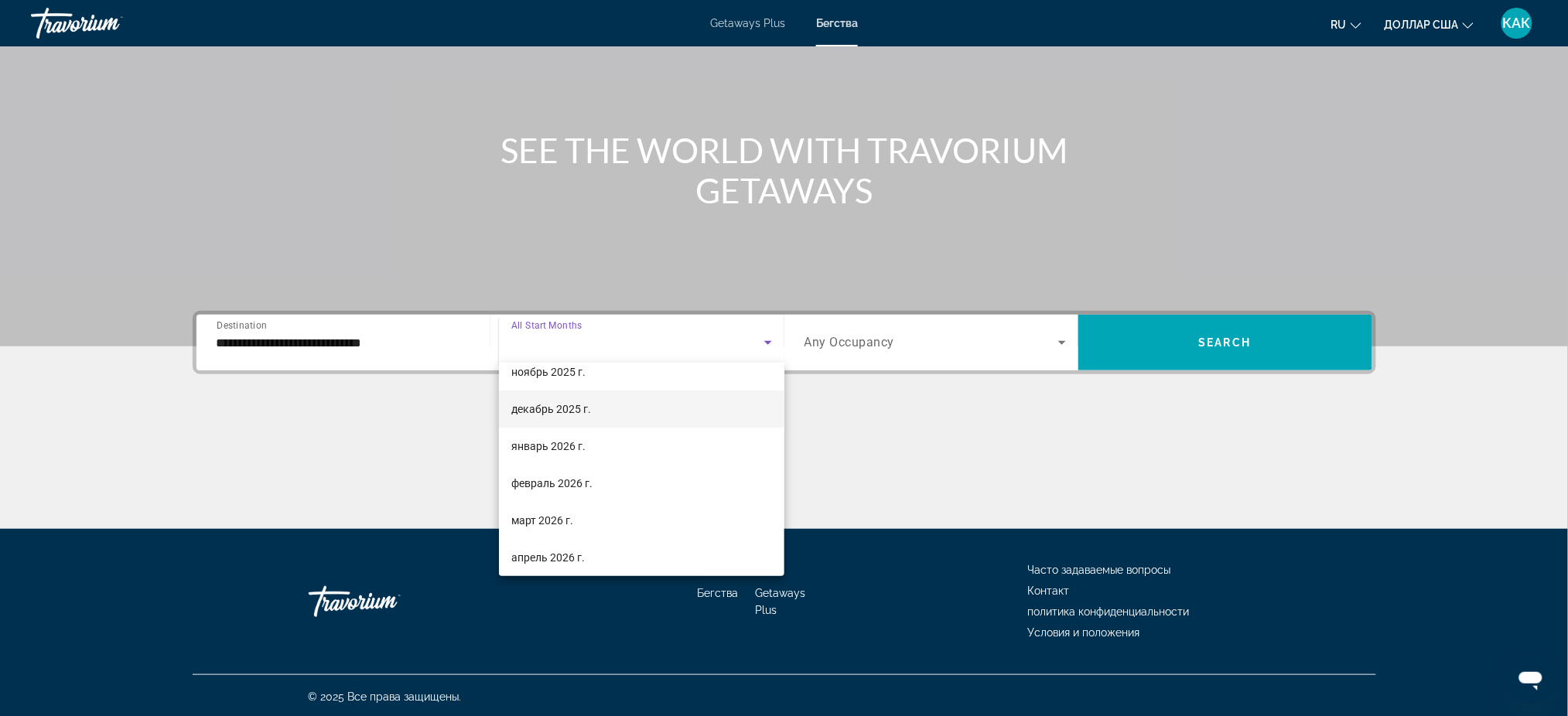
scroll to position [206, 0]
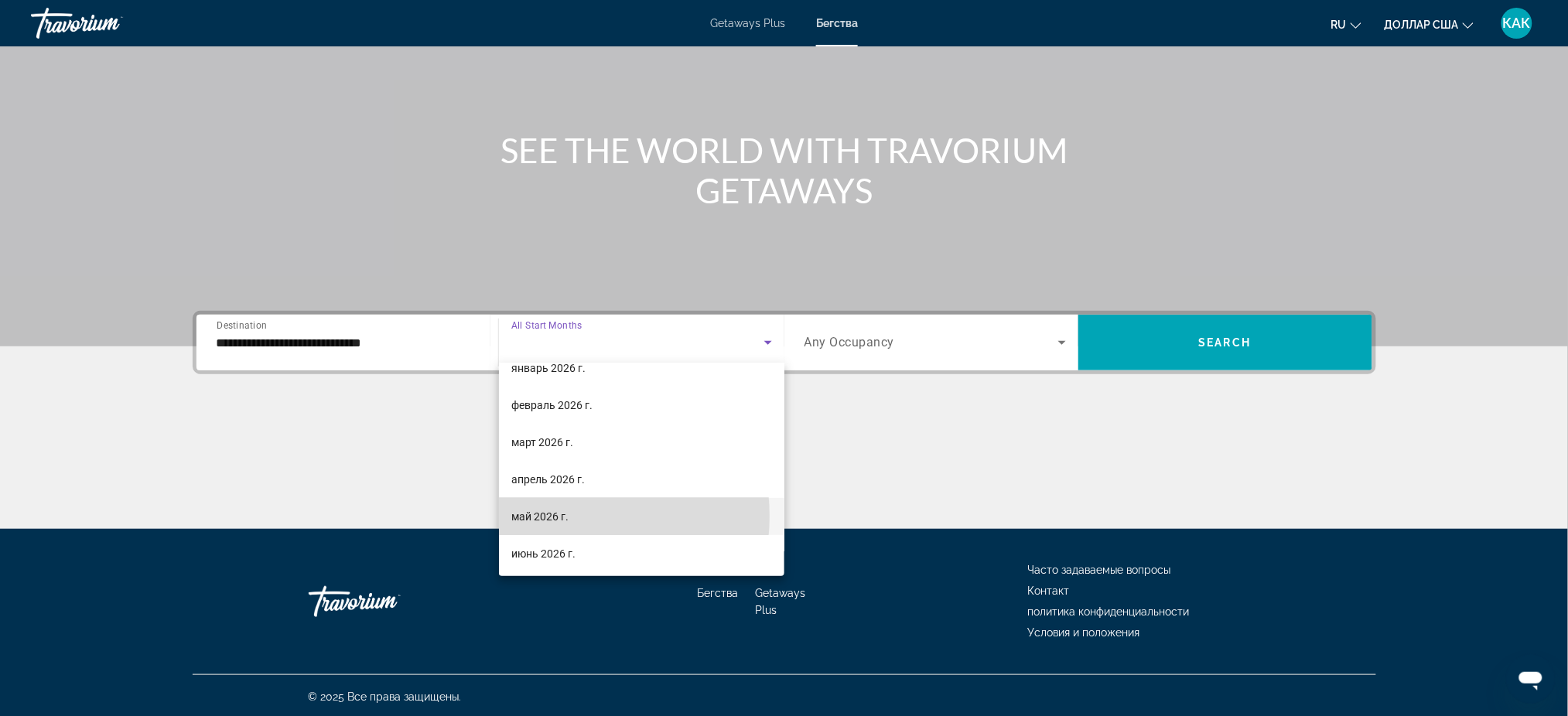
click at [549, 516] on font "май 2026 г." at bounding box center [540, 516] width 57 height 12
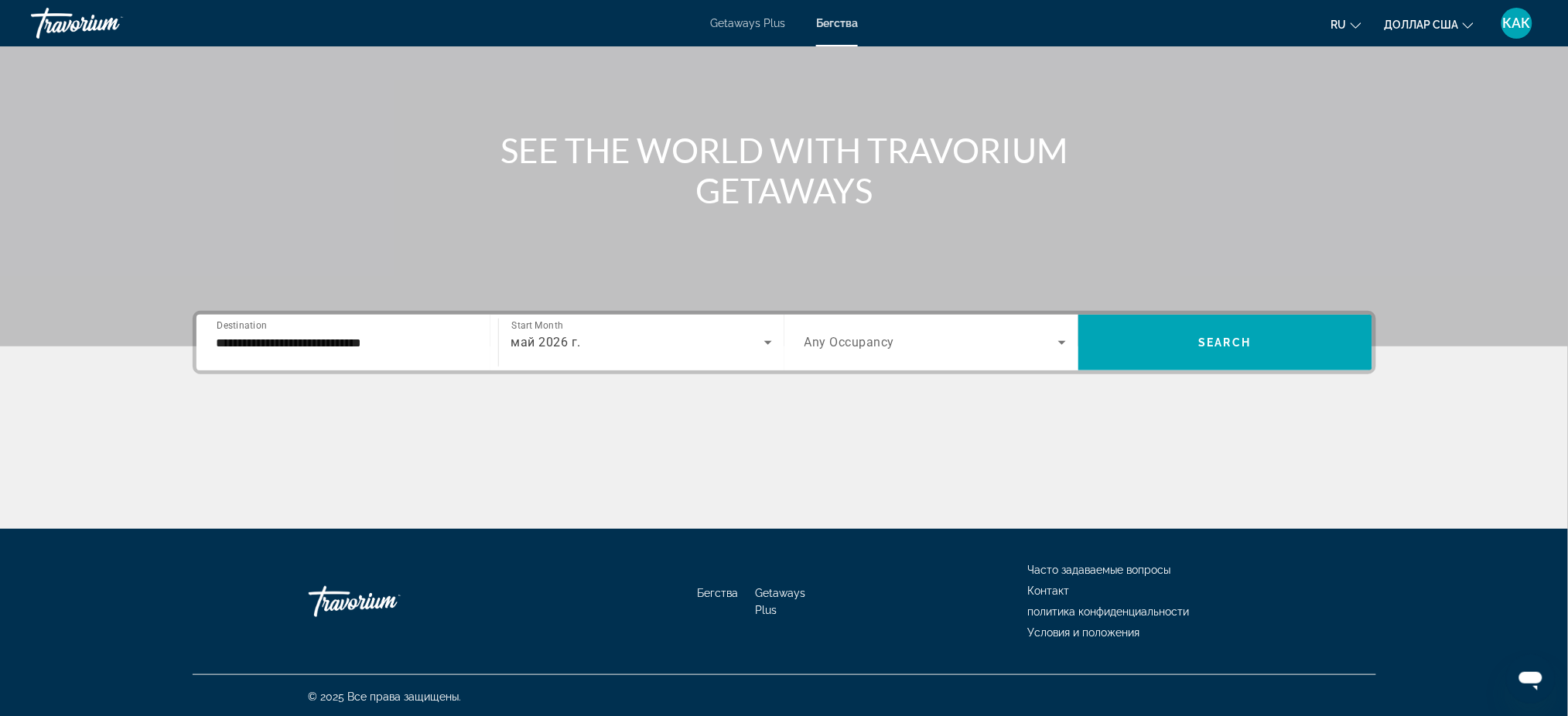
click at [867, 340] on span "Any Occupancy" at bounding box center [849, 343] width 91 height 15
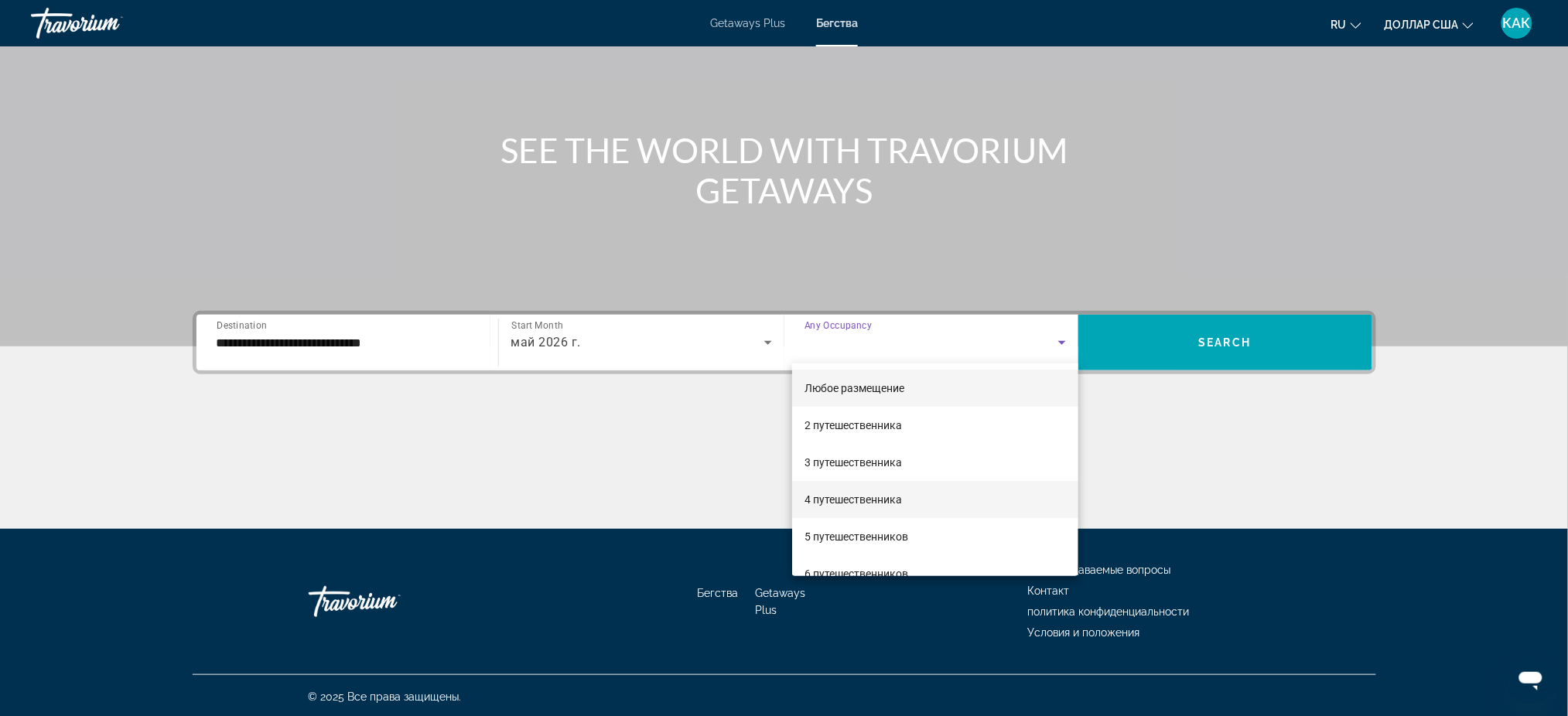
click at [817, 496] on font "4 путешественника" at bounding box center [852, 500] width 97 height 12
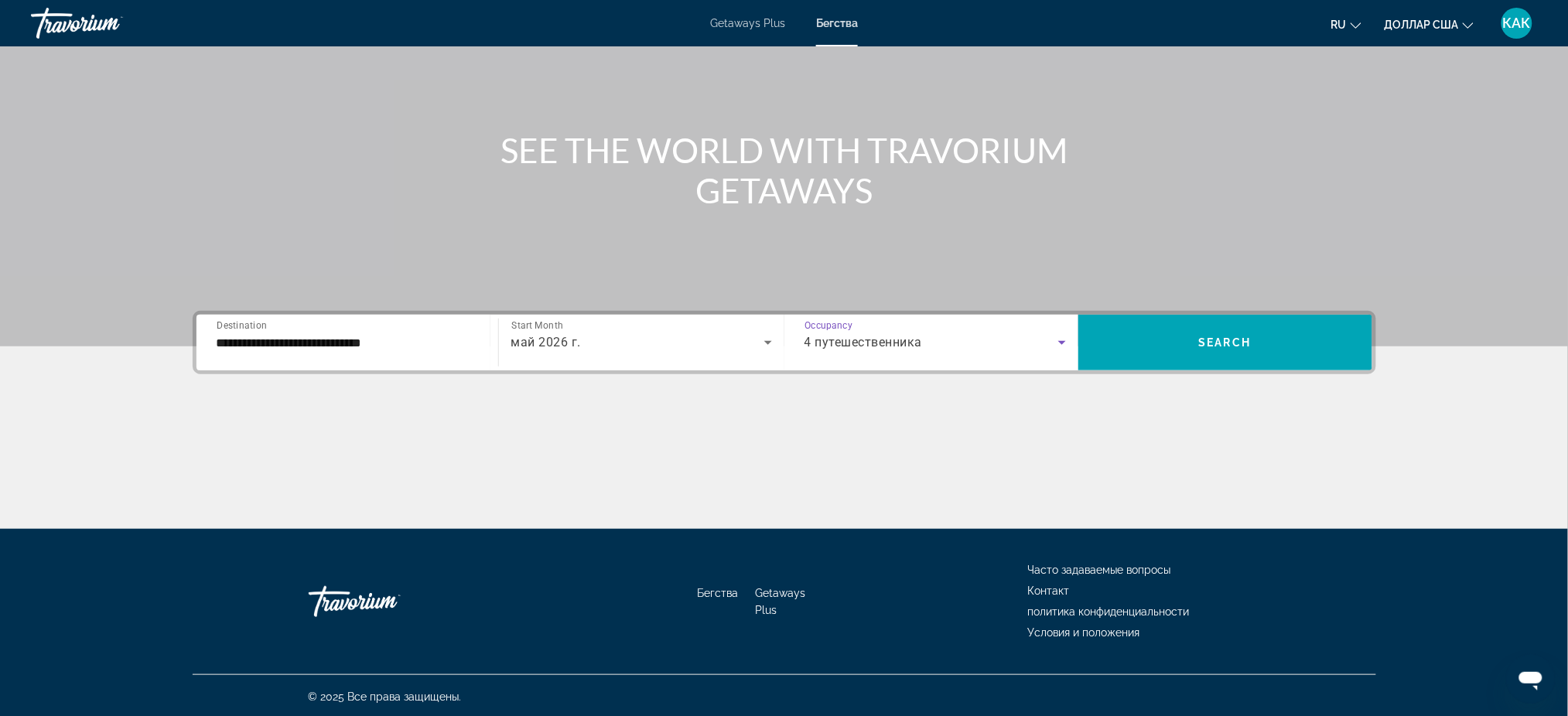
click at [654, 340] on div "май 2026 г." at bounding box center [637, 342] width 253 height 19
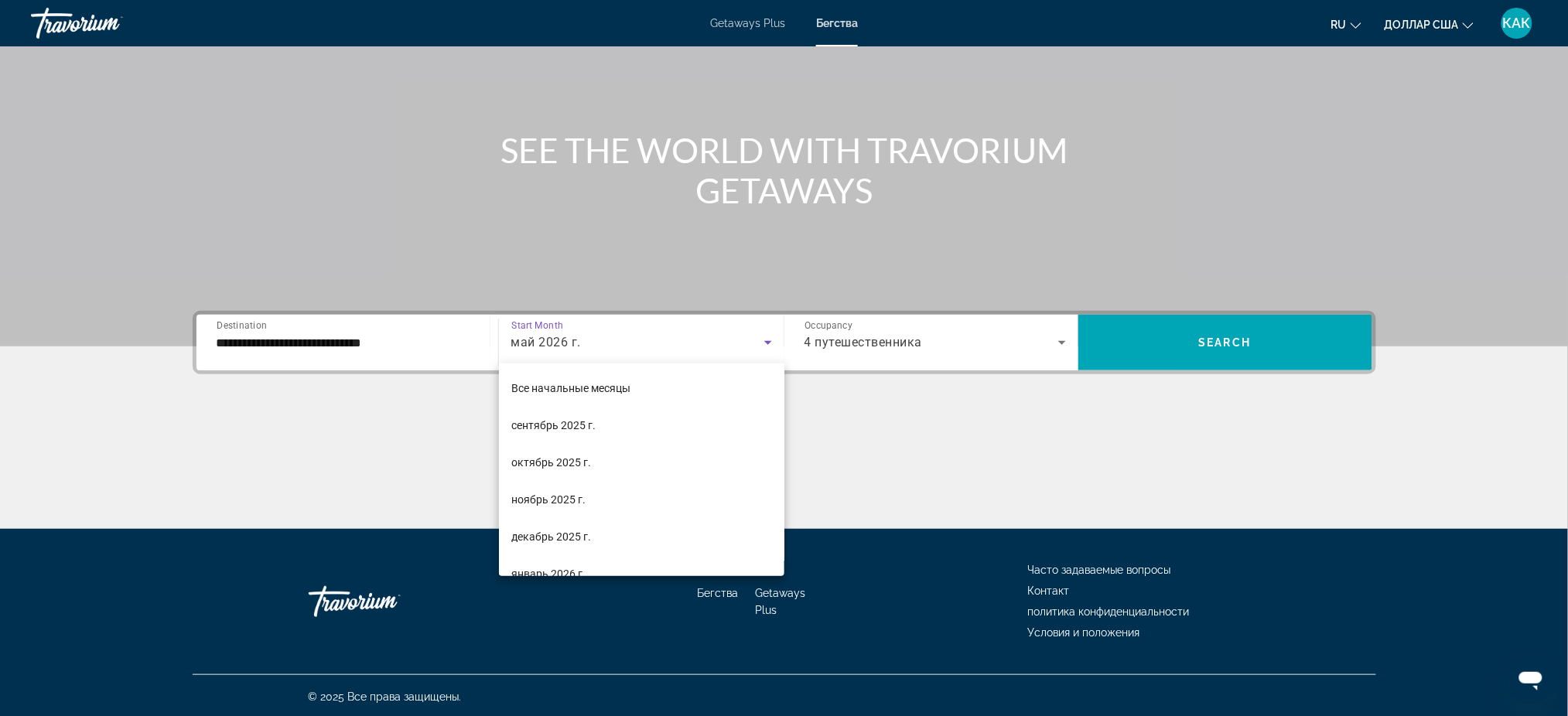
scroll to position [165, 0]
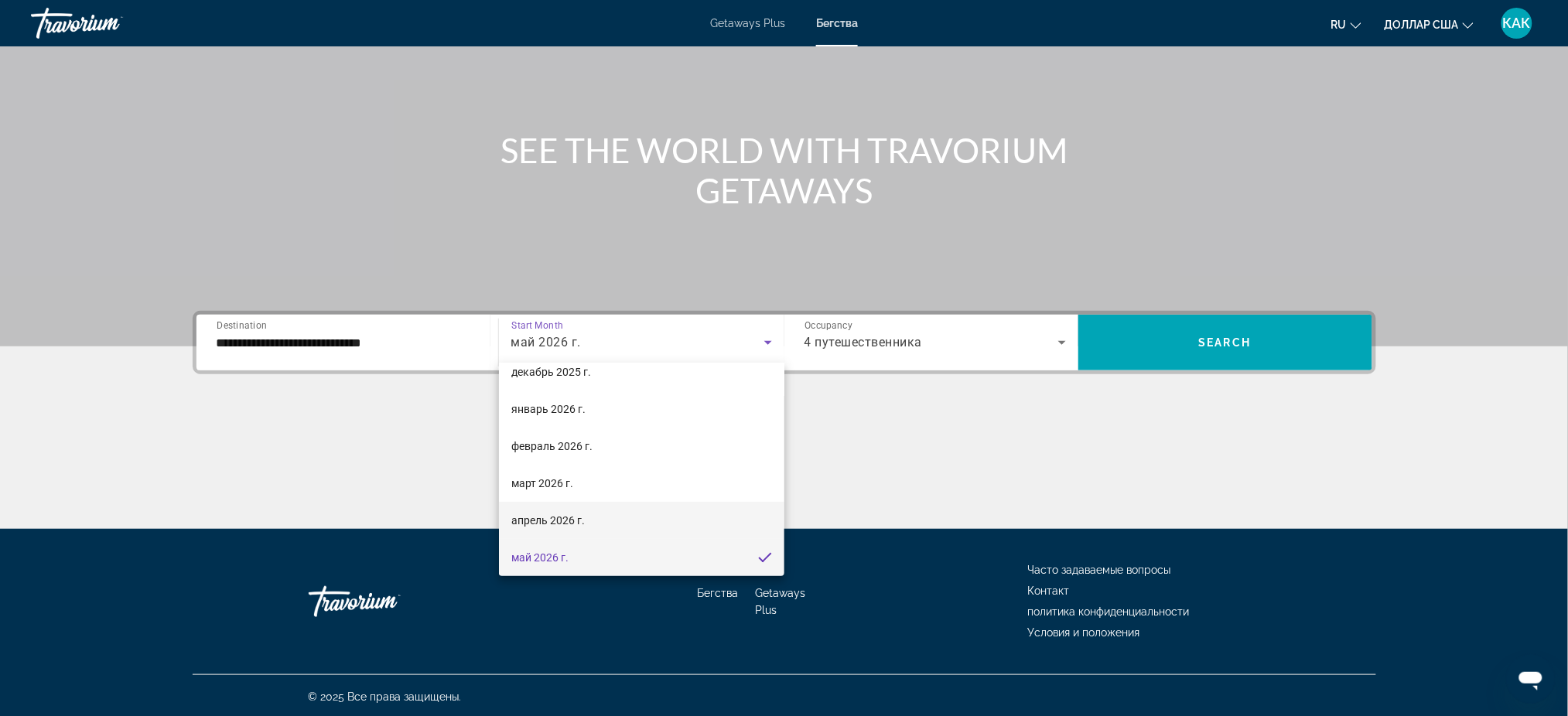
click at [565, 514] on font "апрель 2026 г." at bounding box center [548, 520] width 73 height 12
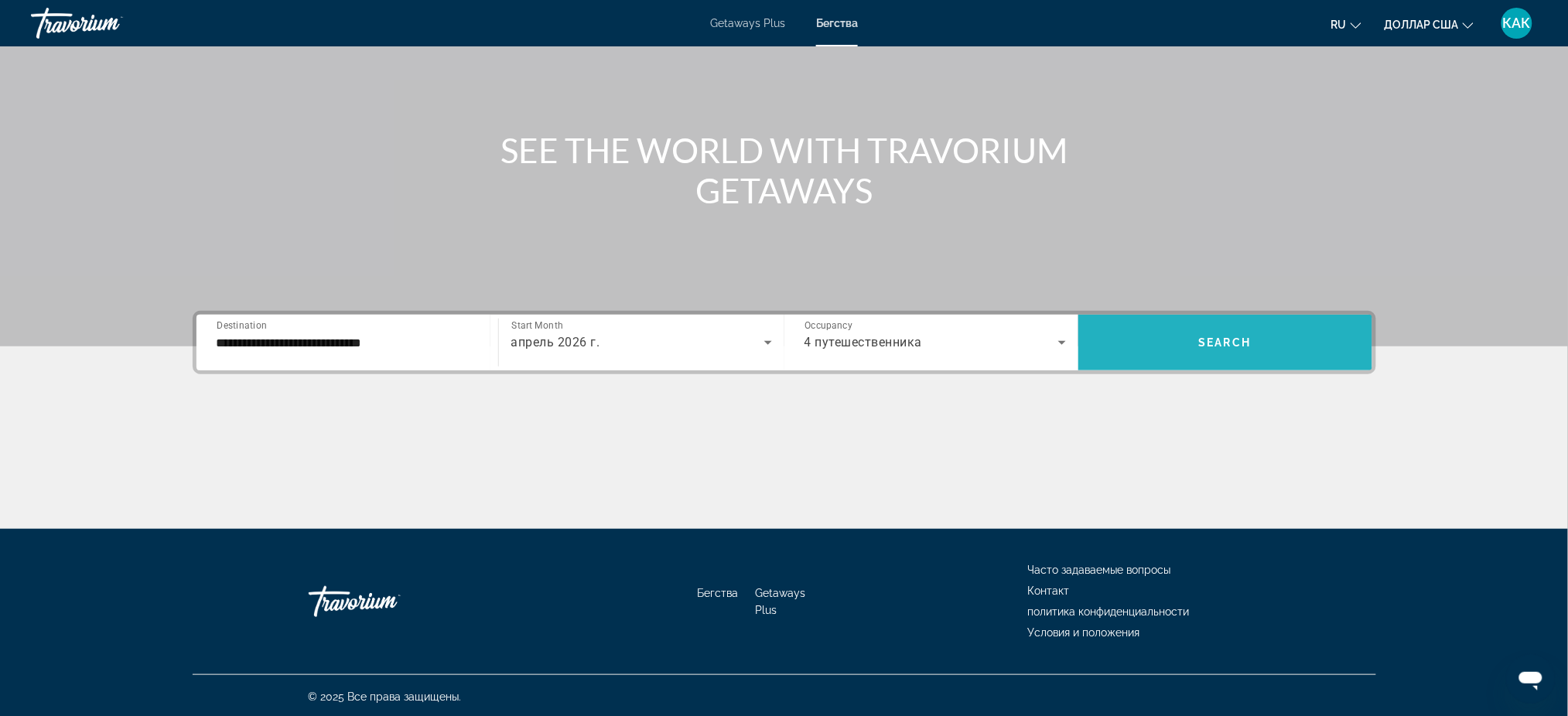
click at [1226, 336] on span "Search" at bounding box center [1225, 342] width 52 height 12
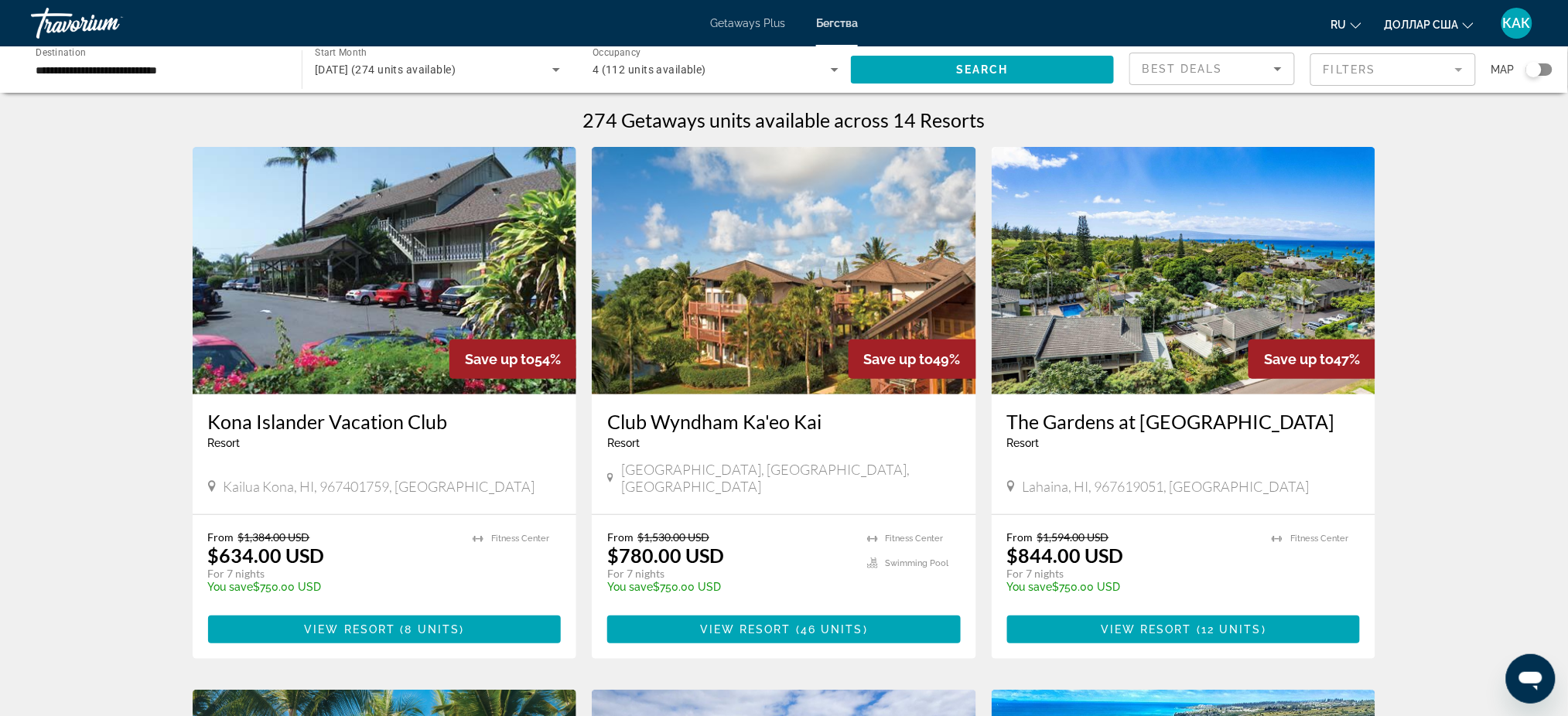
click at [358, 425] on h3 "Kona Islander Vacation Club" at bounding box center [384, 421] width 353 height 23
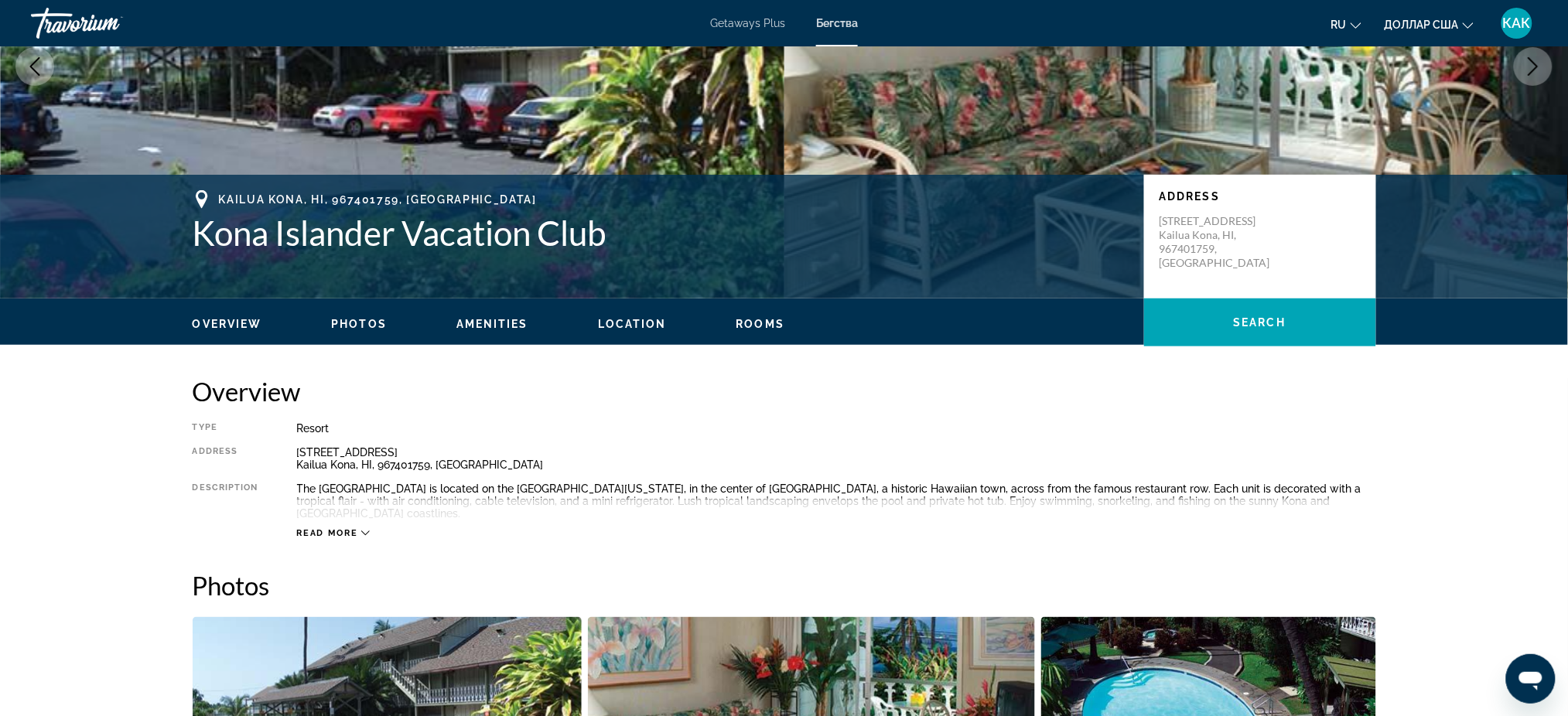
scroll to position [206, 0]
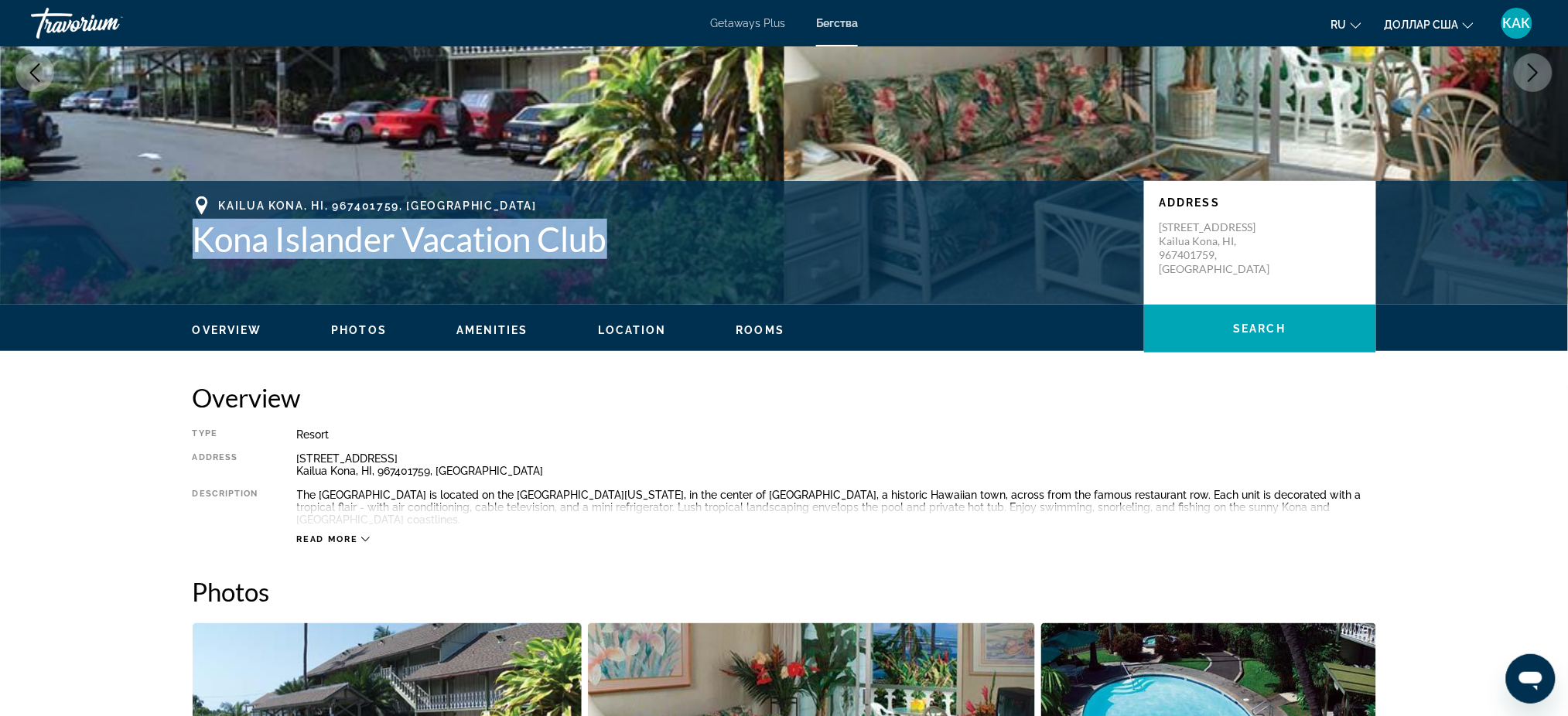
drag, startPoint x: 189, startPoint y: 243, endPoint x: 617, endPoint y: 244, distance: 428.0
click at [617, 244] on div "[GEOGRAPHIC_DATA] [GEOGRAPHIC_DATA] Vacation Club Address [STREET_ADDRESS]" at bounding box center [784, 243] width 1246 height 93
copy h1 "Kona Islander Vacation Club"
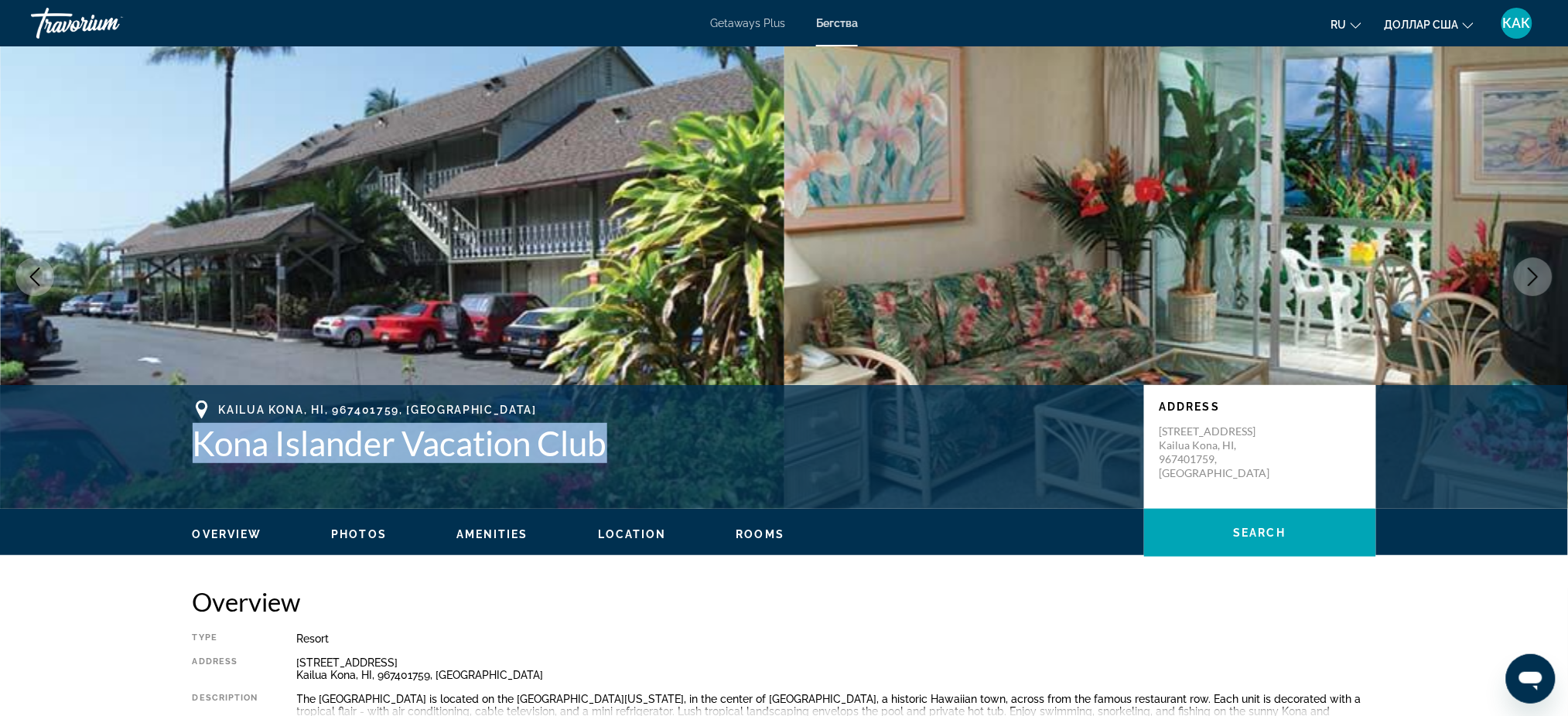
scroll to position [0, 0]
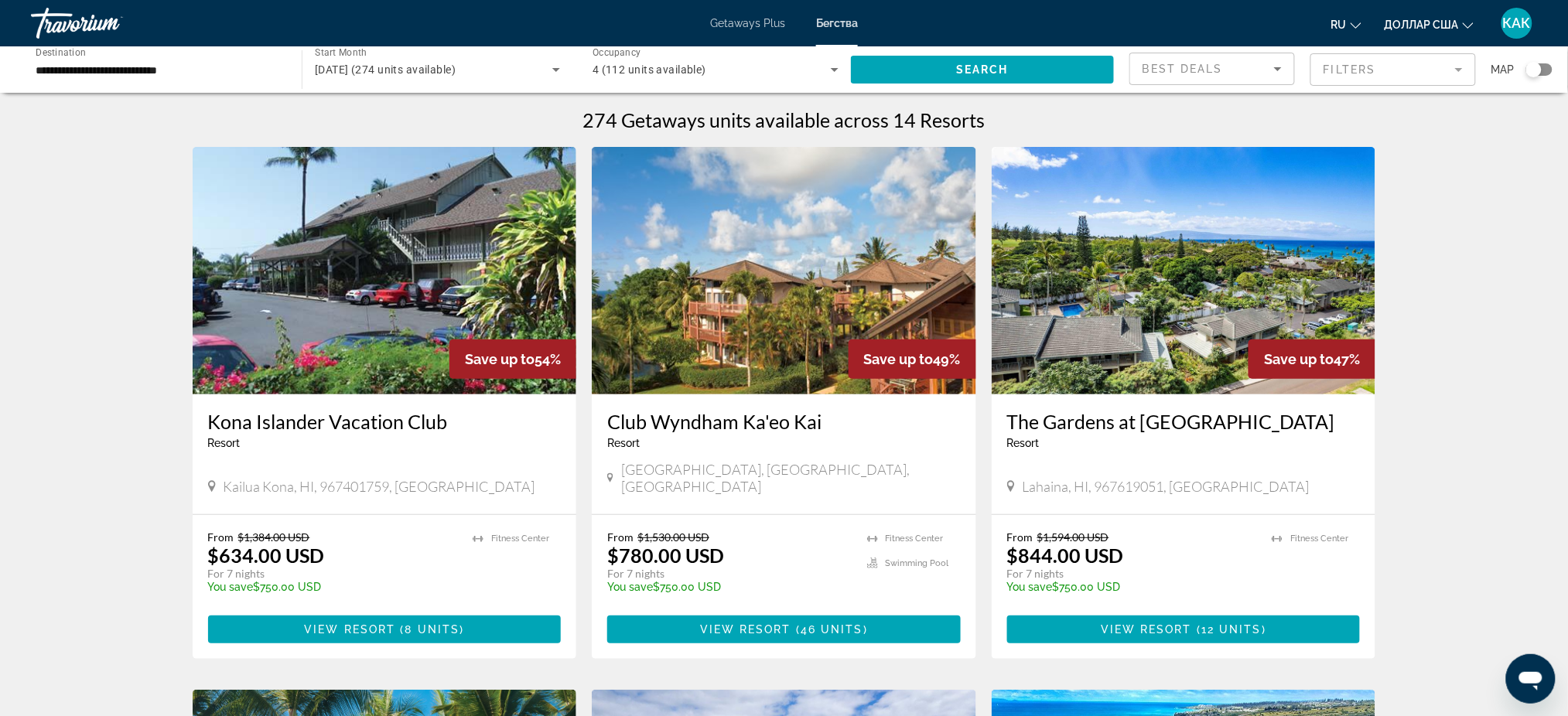
click at [1179, 292] on img "Основное содержание" at bounding box center [1184, 270] width 384 height 247
